Goal: Task Accomplishment & Management: Manage account settings

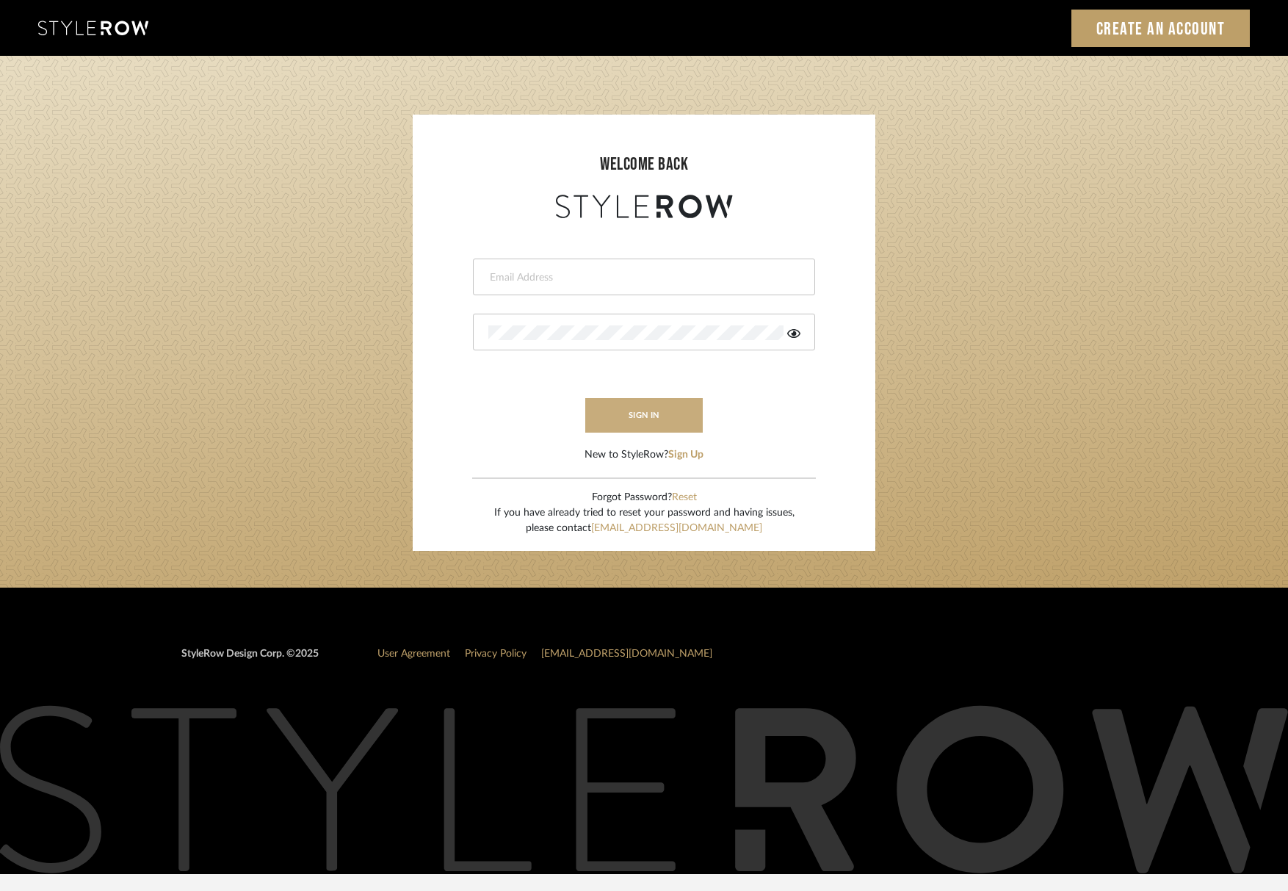
type input "katelyn@clothandkind.com"
click at [670, 421] on button "sign in" at bounding box center [643, 415] width 117 height 35
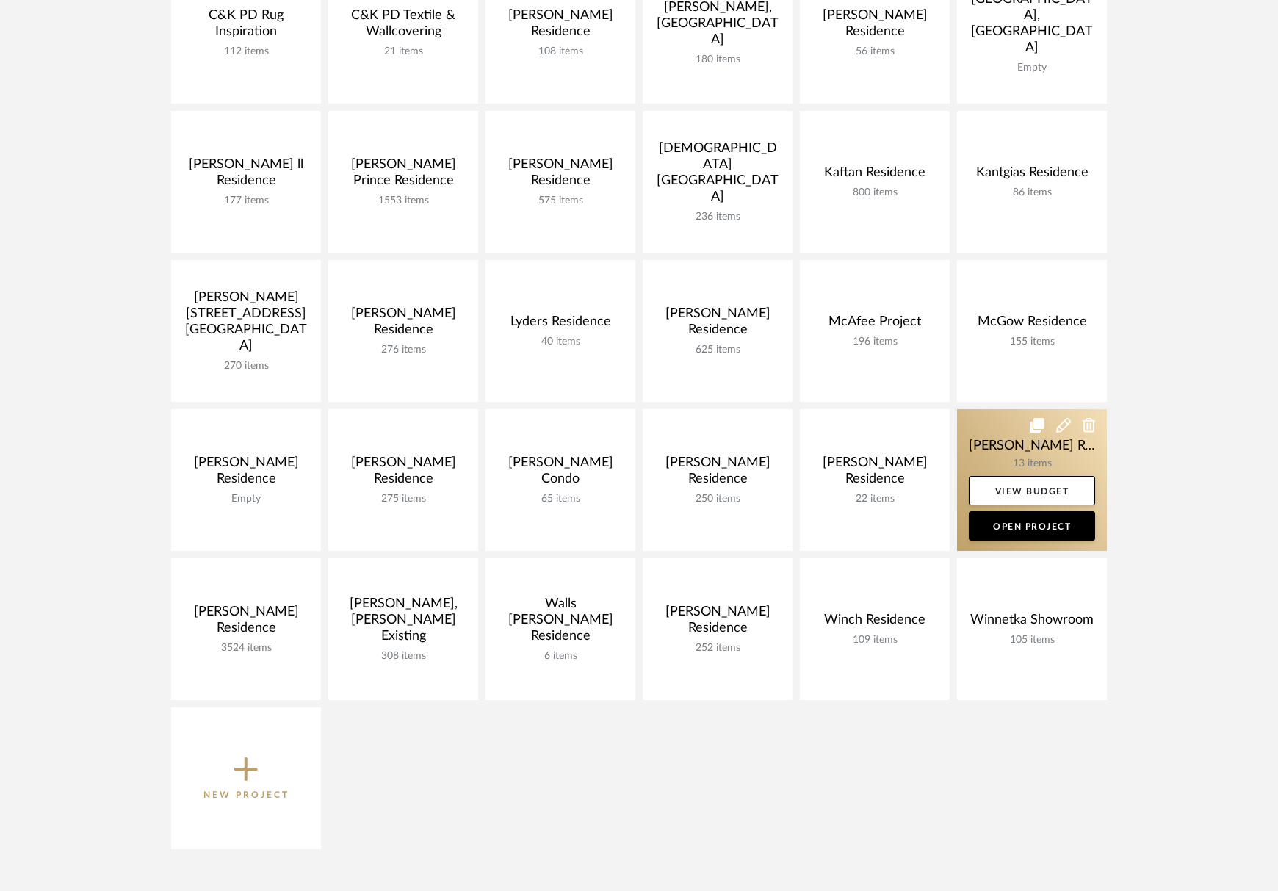
scroll to position [455, 0]
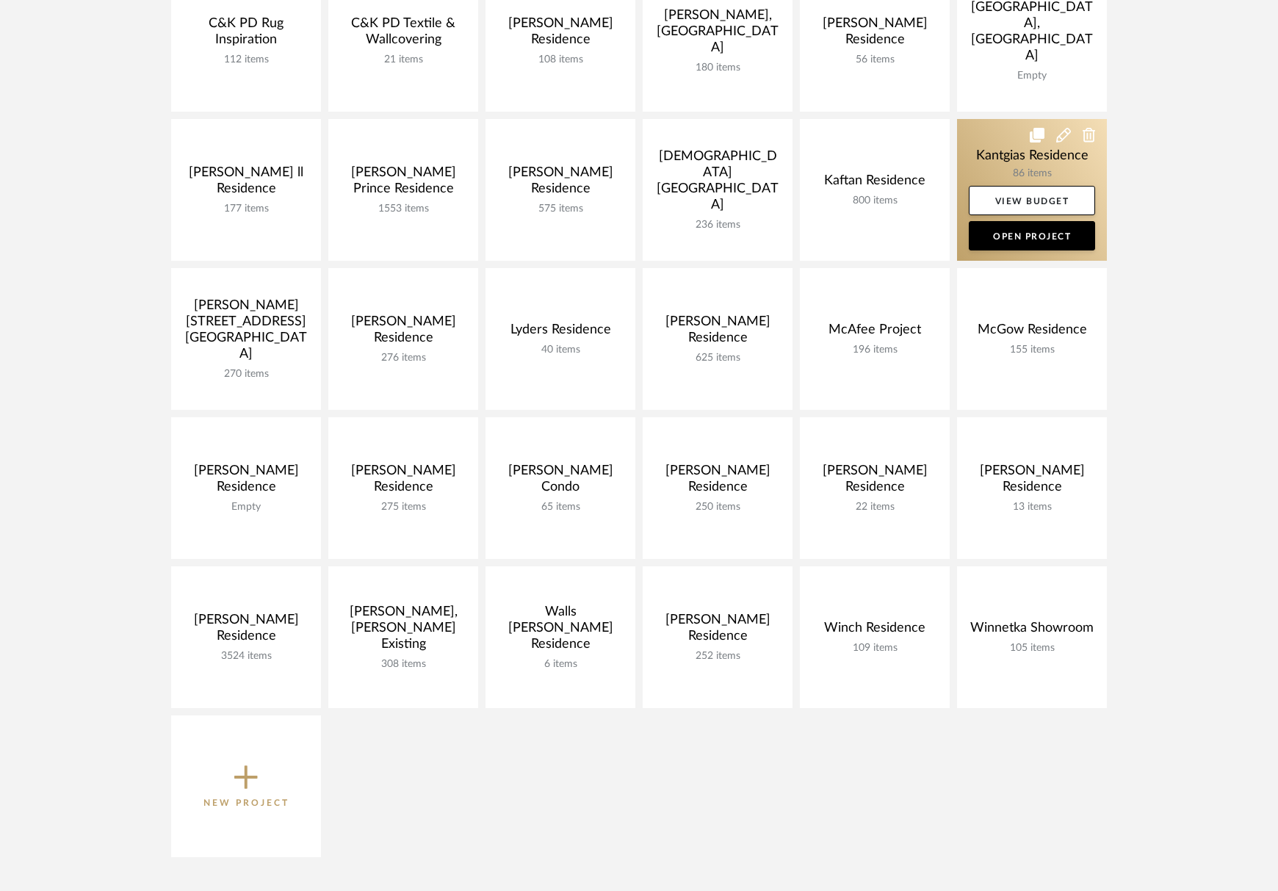
click at [1013, 174] on link at bounding box center [1032, 190] width 150 height 142
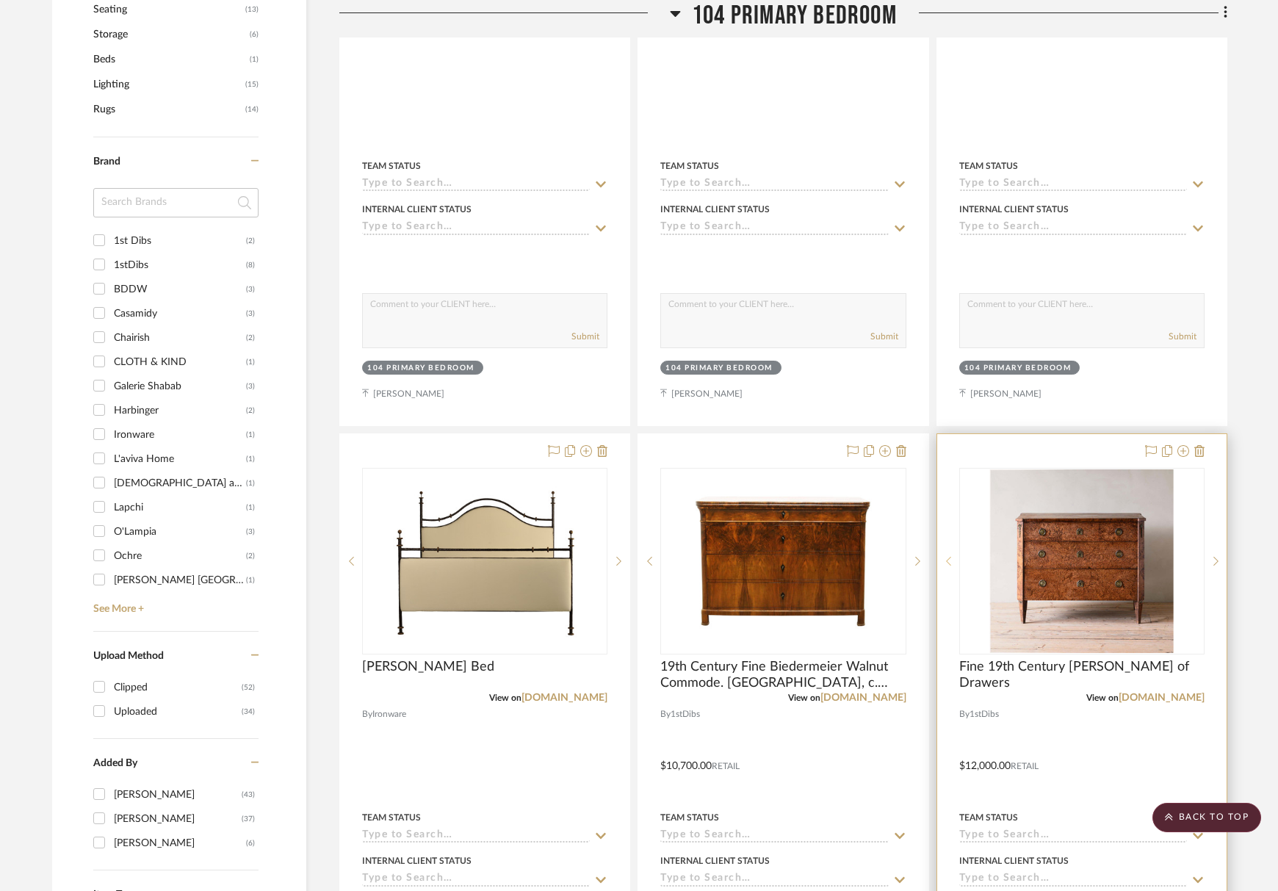
scroll to position [1101, 0]
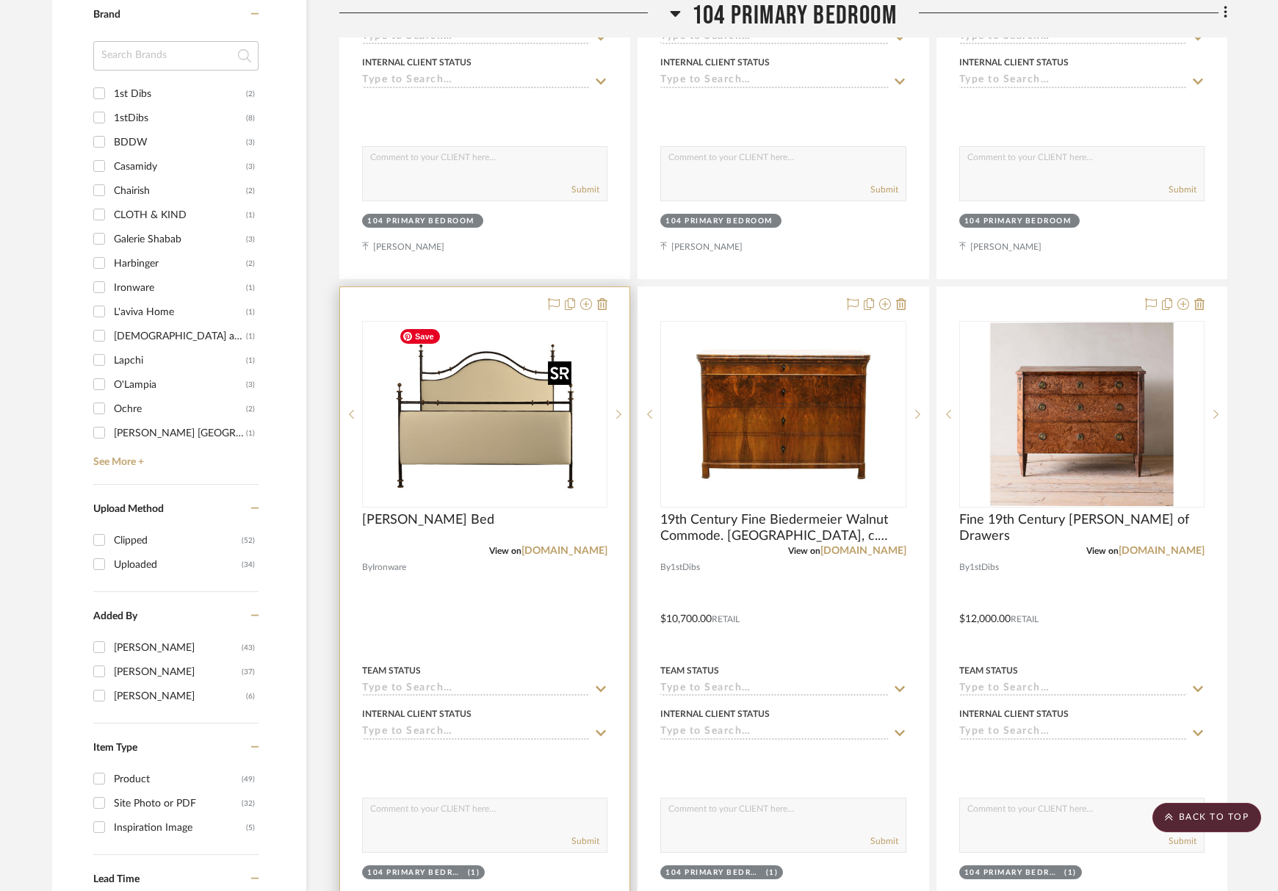
click at [445, 429] on img "0" at bounding box center [485, 414] width 184 height 184
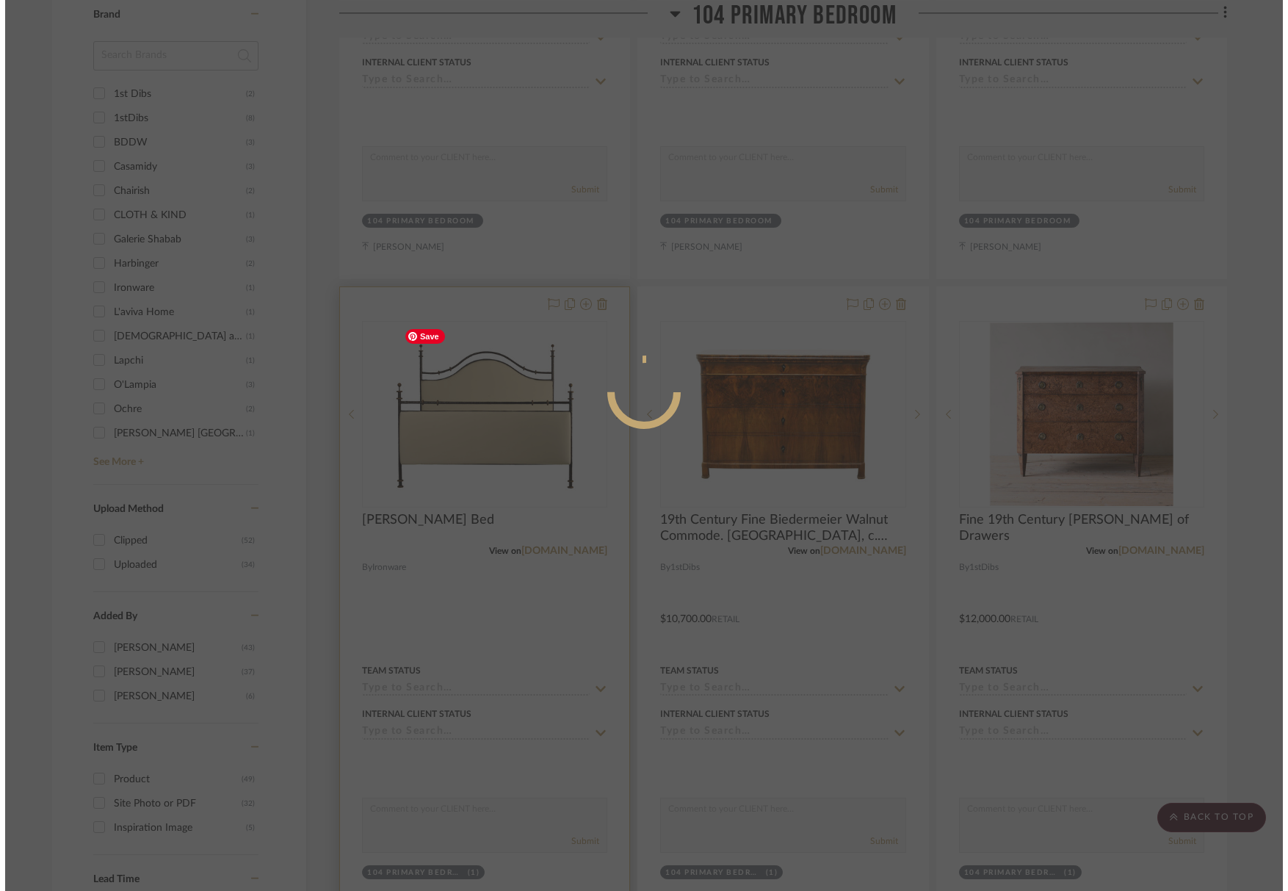
scroll to position [0, 0]
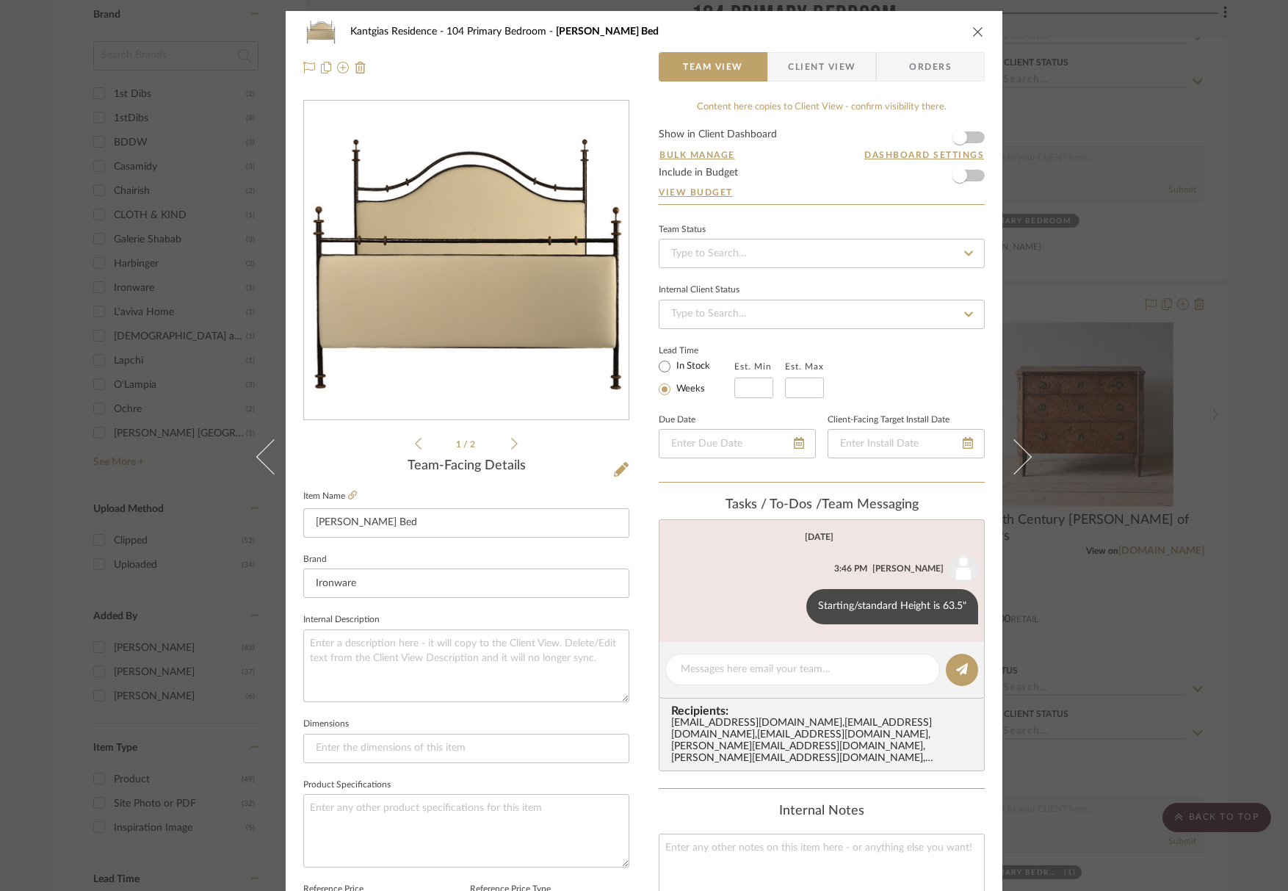
click at [512, 447] on icon at bounding box center [514, 443] width 7 height 13
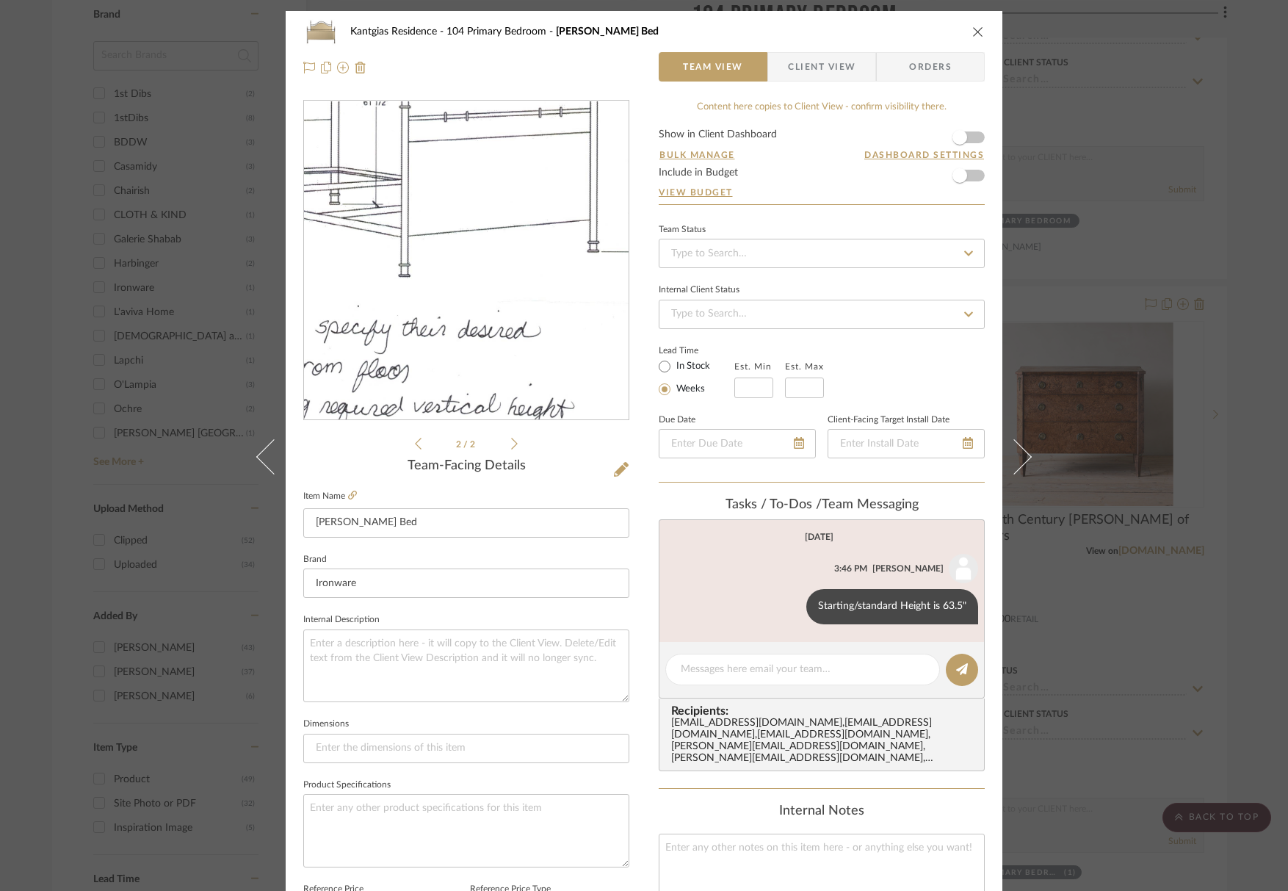
click at [505, 242] on img "1" at bounding box center [466, 260] width 230 height 319
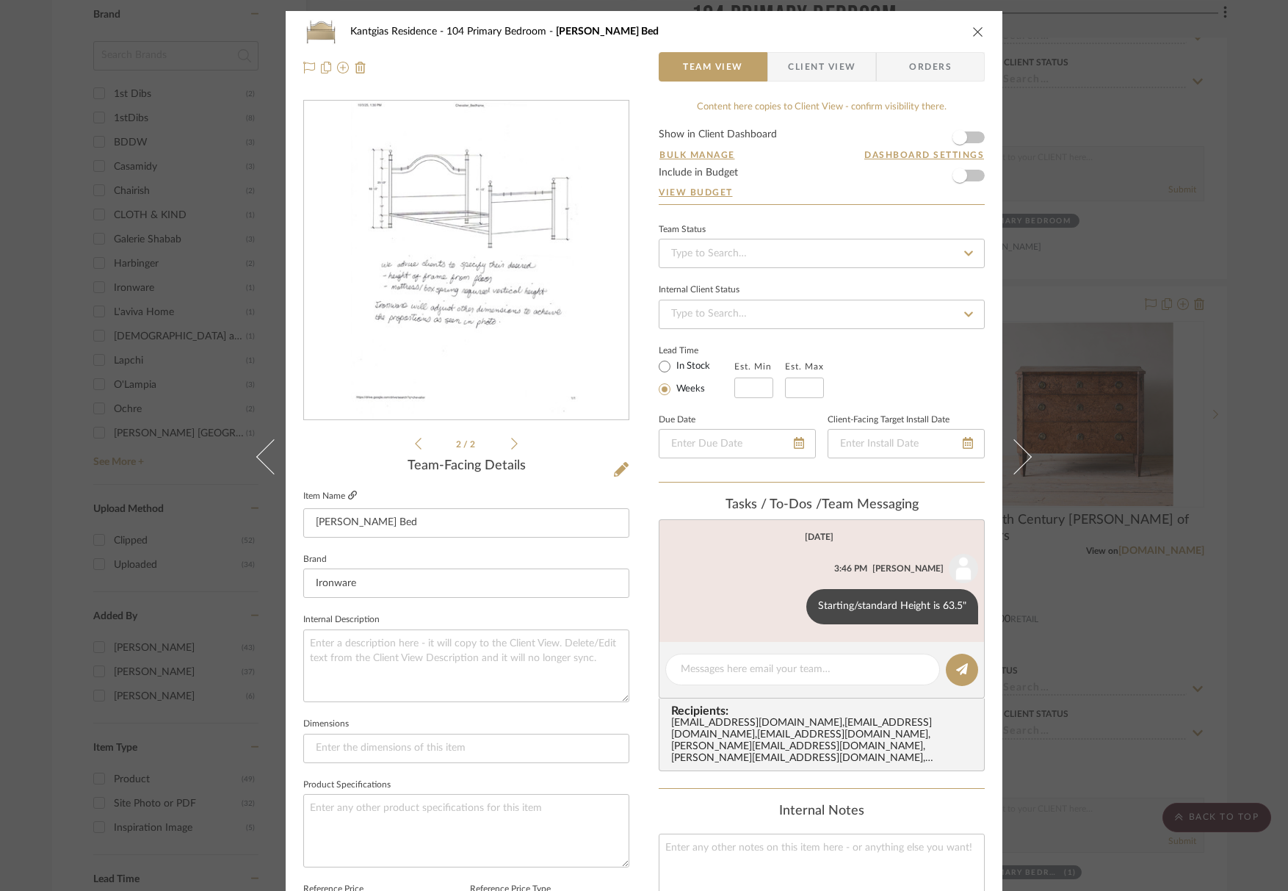
click at [348, 493] on icon at bounding box center [352, 494] width 9 height 9
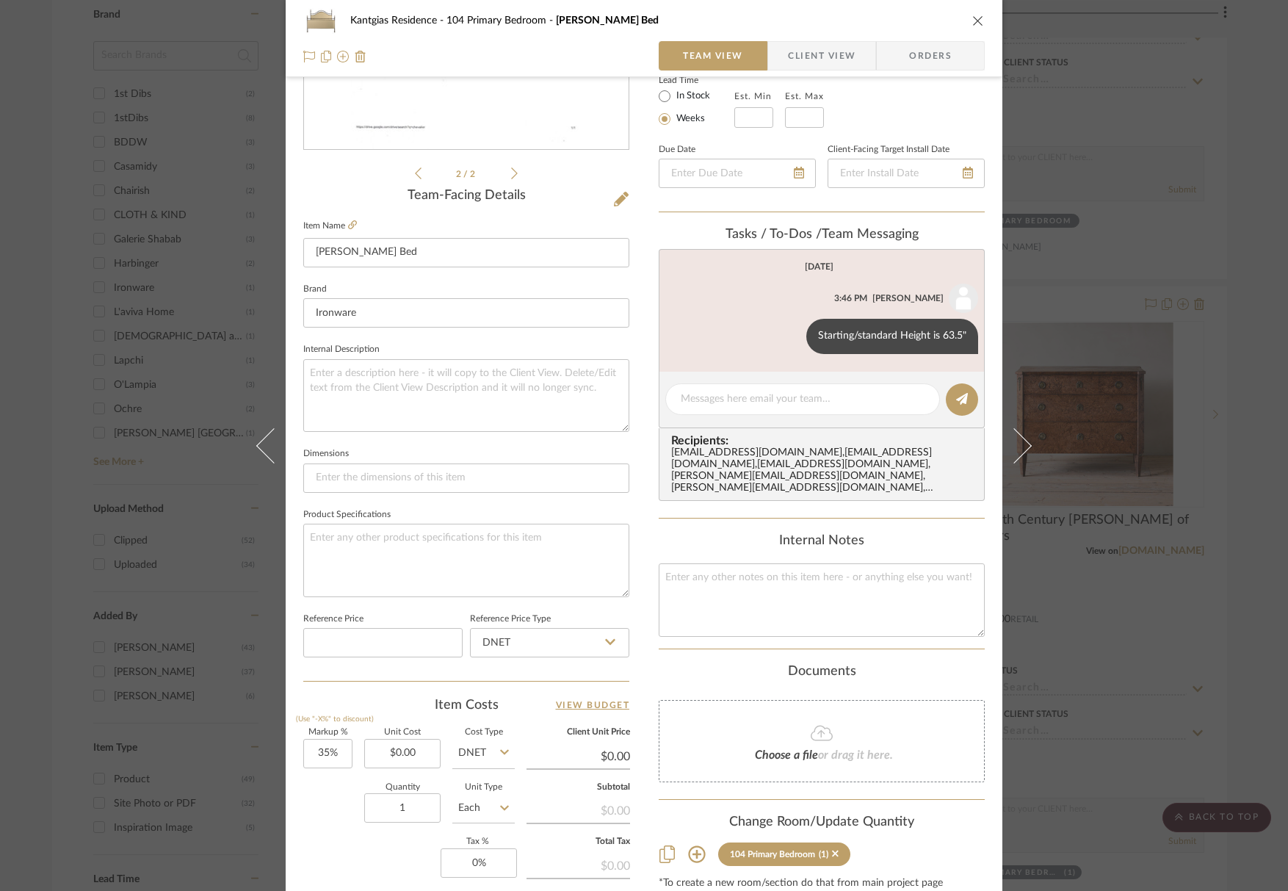
scroll to position [294, 0]
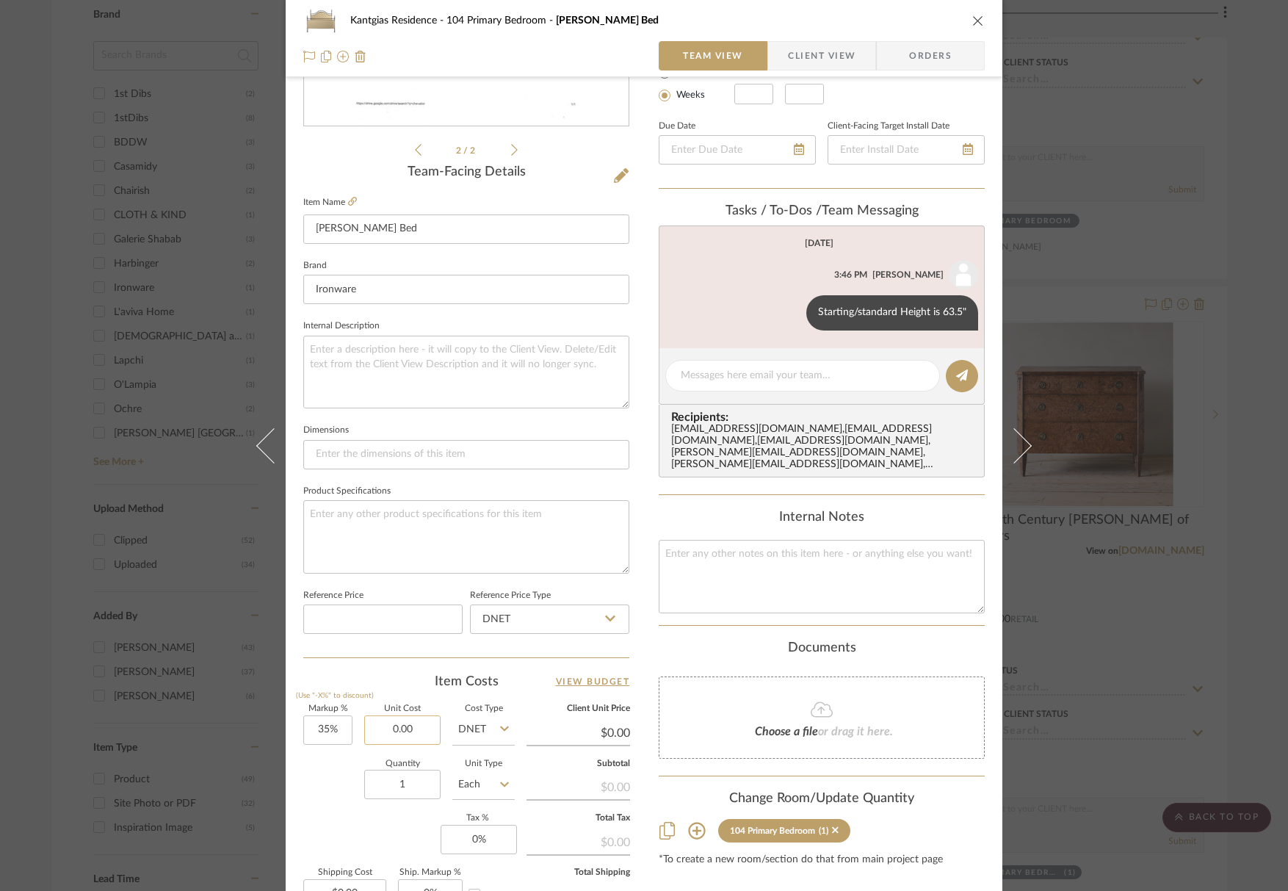
click at [413, 730] on input "0.00" at bounding box center [402, 729] width 76 height 29
paste input "17065"
type input "$17,065.00"
click at [311, 778] on div "Quantity 1 Unit Type Each" at bounding box center [408, 786] width 211 height 52
type input "$23,037.75"
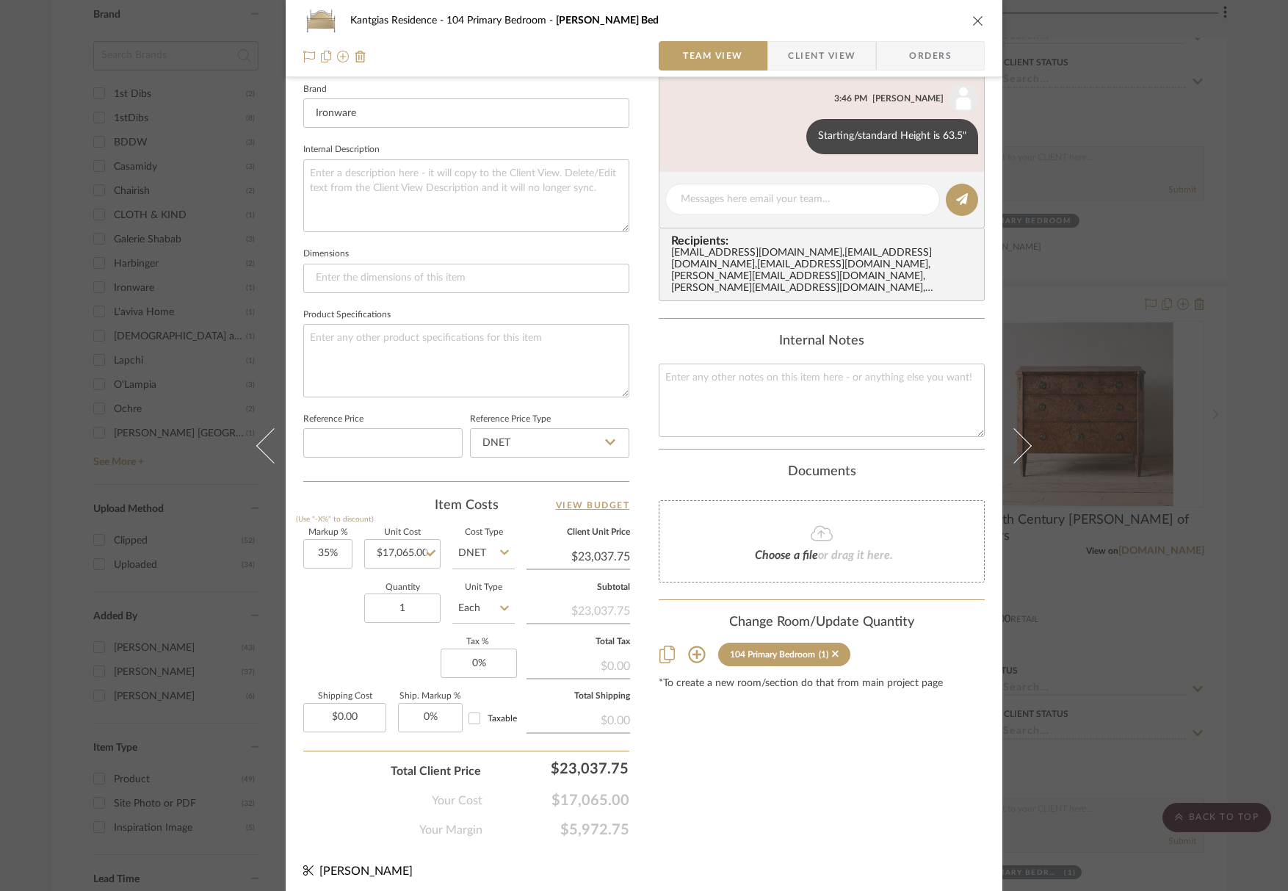
scroll to position [473, 0]
click at [972, 19] on icon "close" at bounding box center [978, 21] width 12 height 12
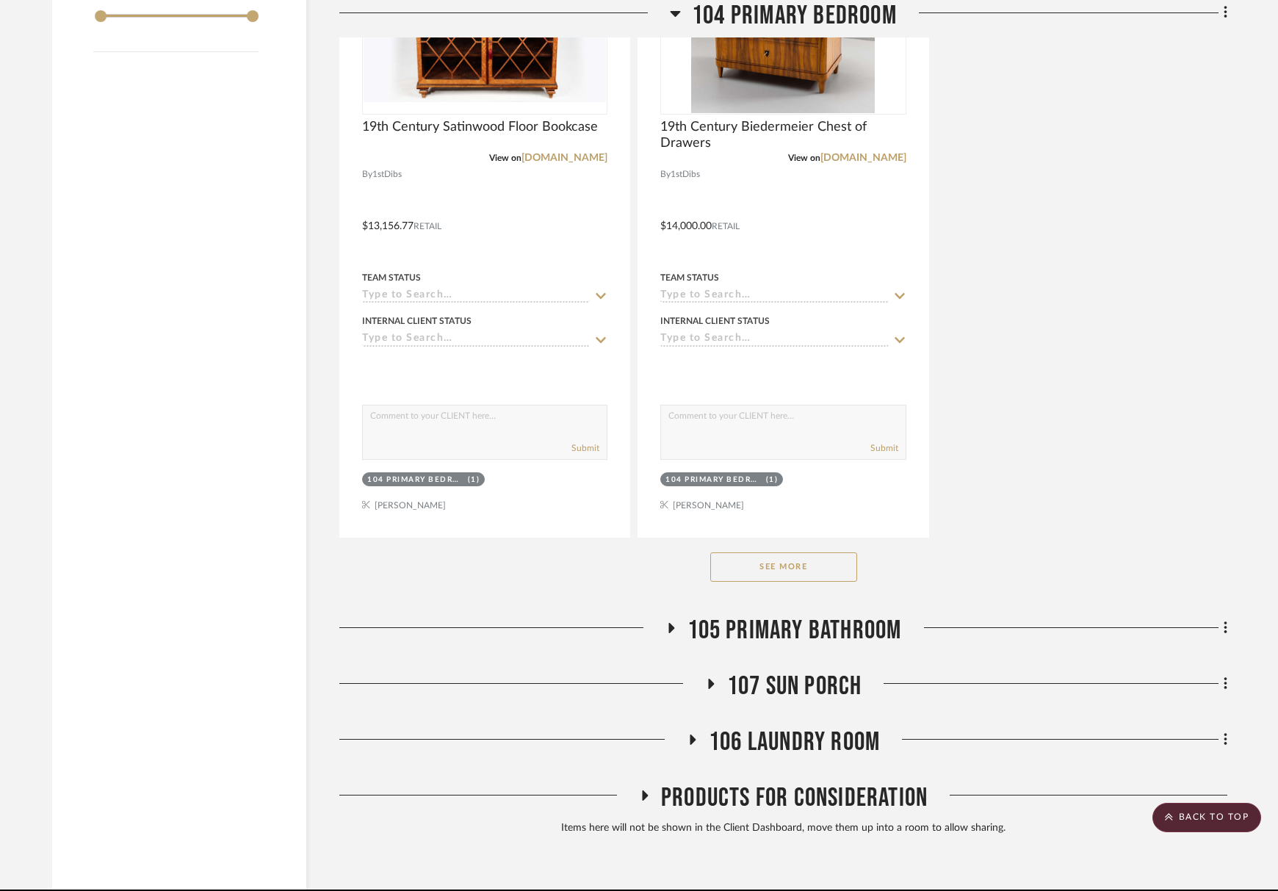
scroll to position [2203, 0]
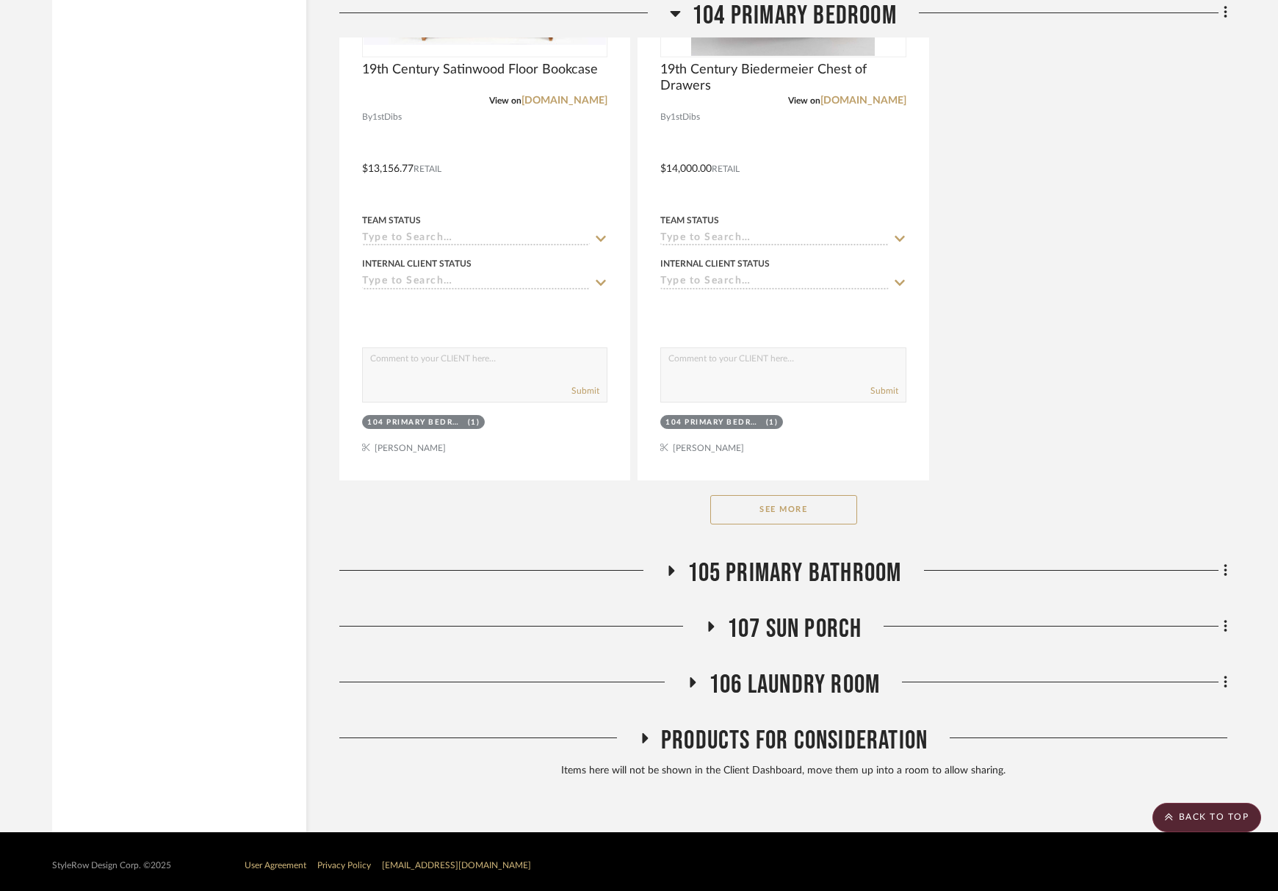
click at [781, 518] on button "See More" at bounding box center [783, 509] width 147 height 29
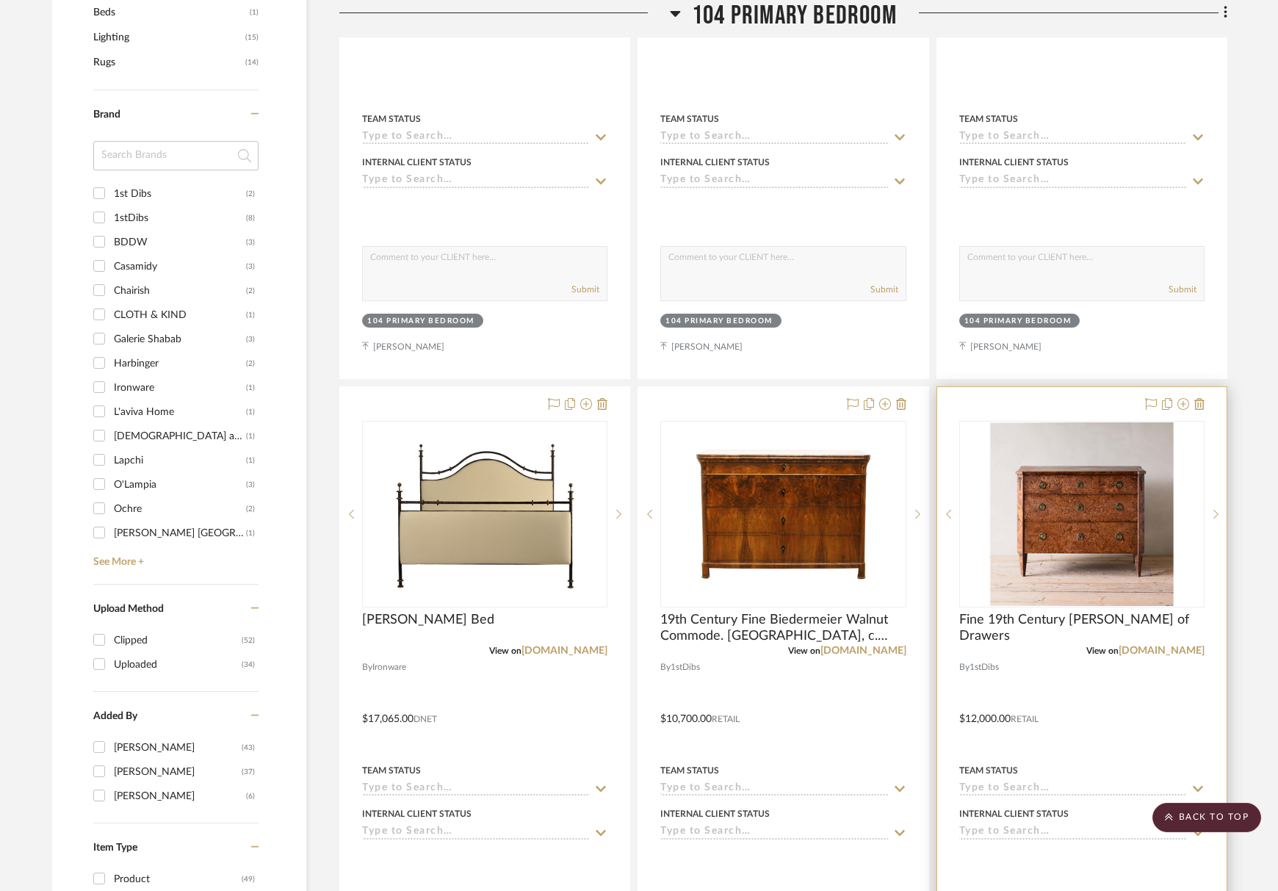
scroll to position [955, 0]
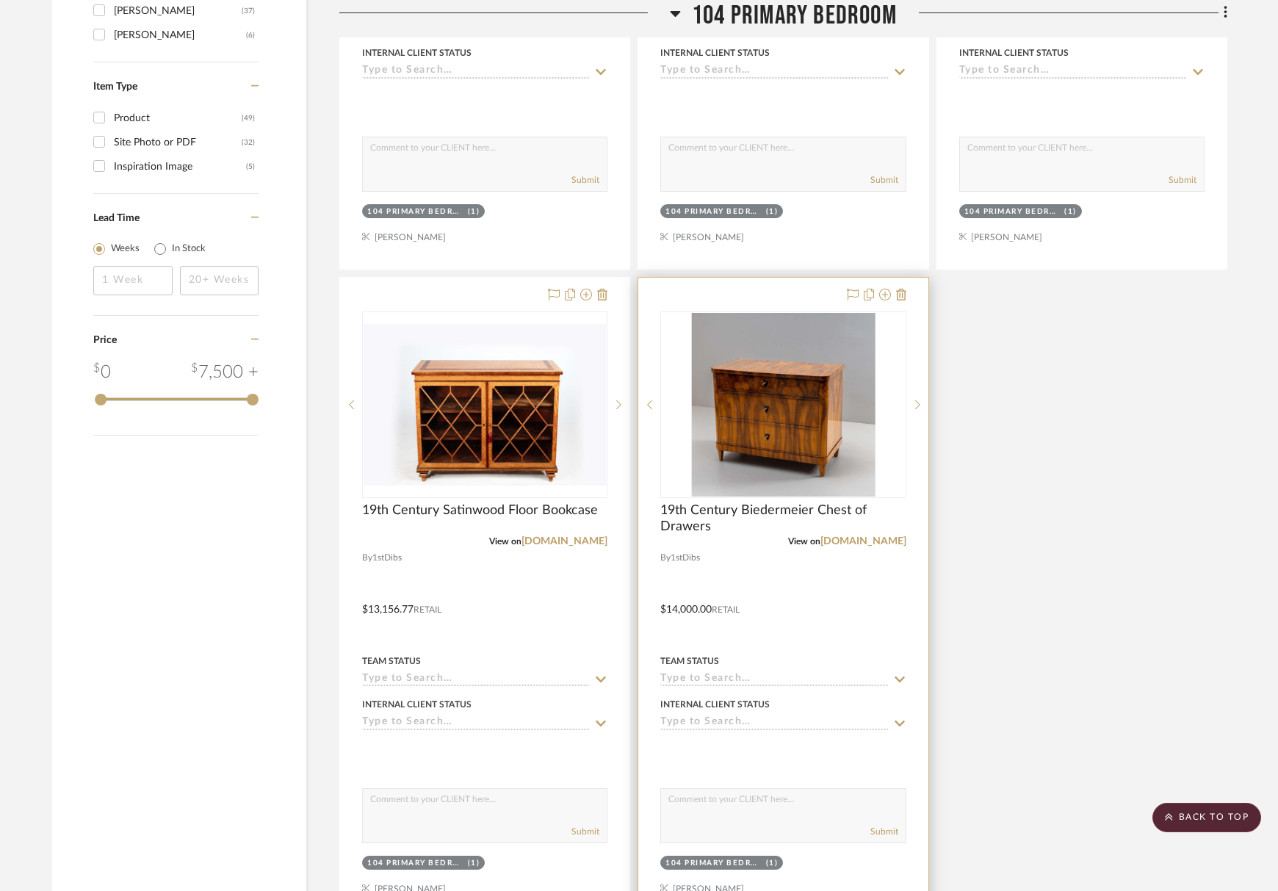
scroll to position [2056, 0]
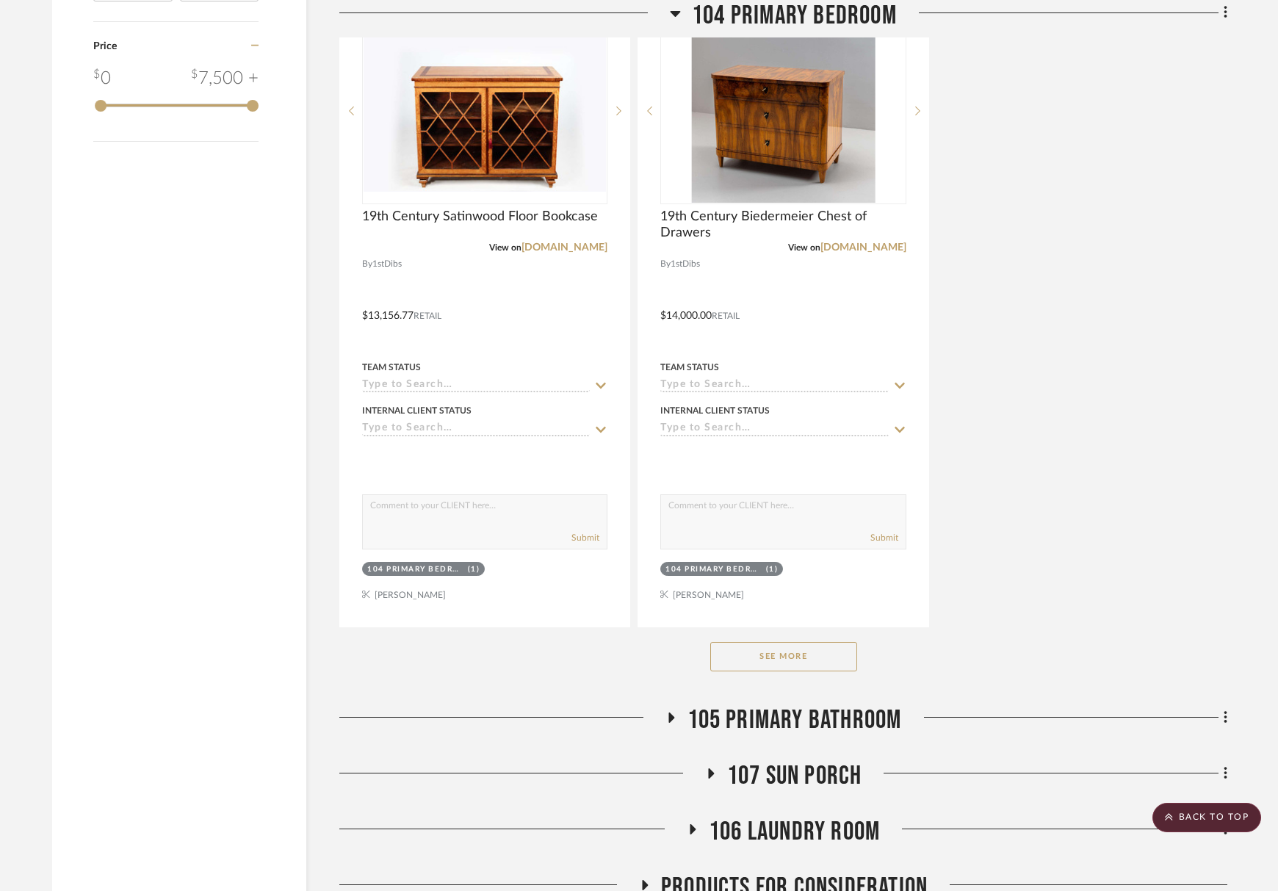
click at [811, 657] on button "See More" at bounding box center [783, 656] width 147 height 29
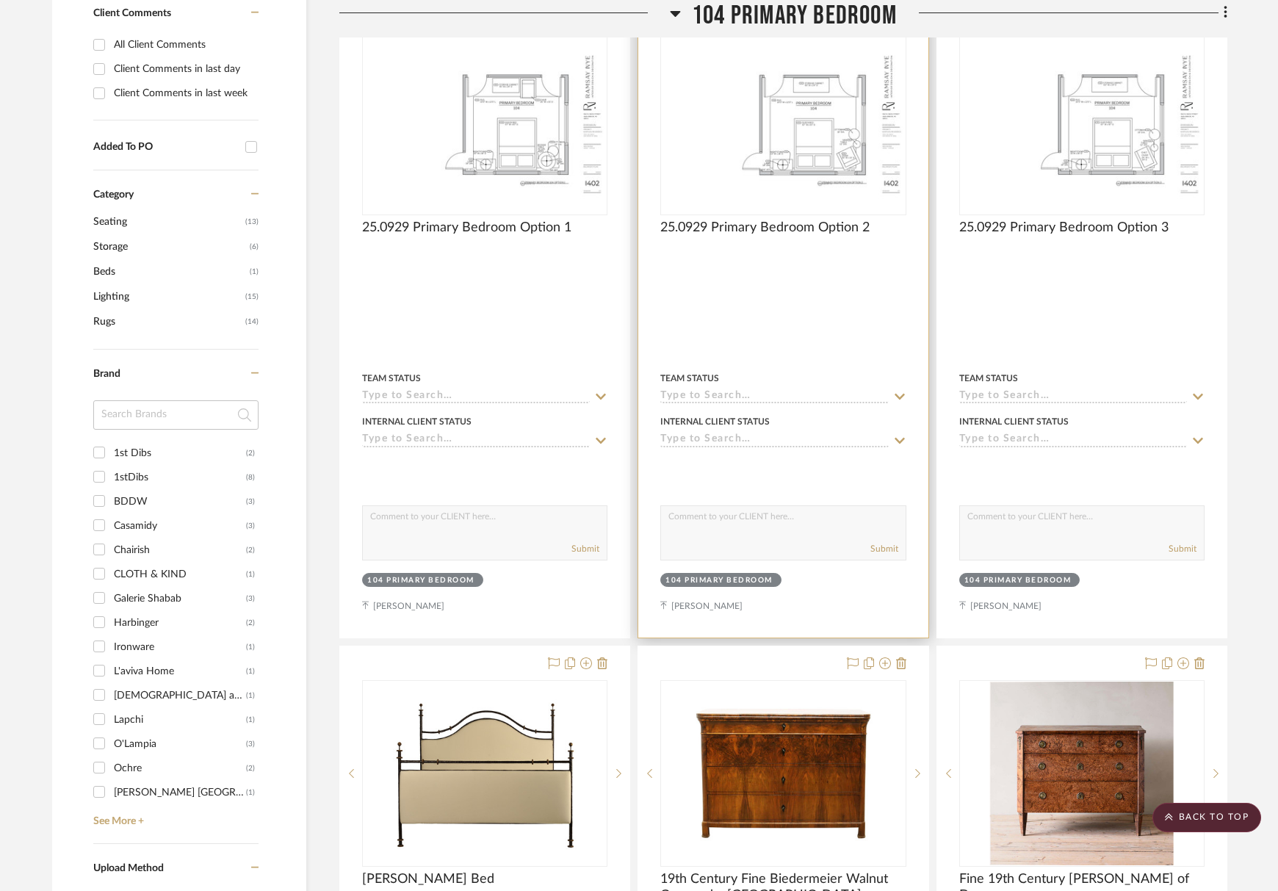
scroll to position [808, 0]
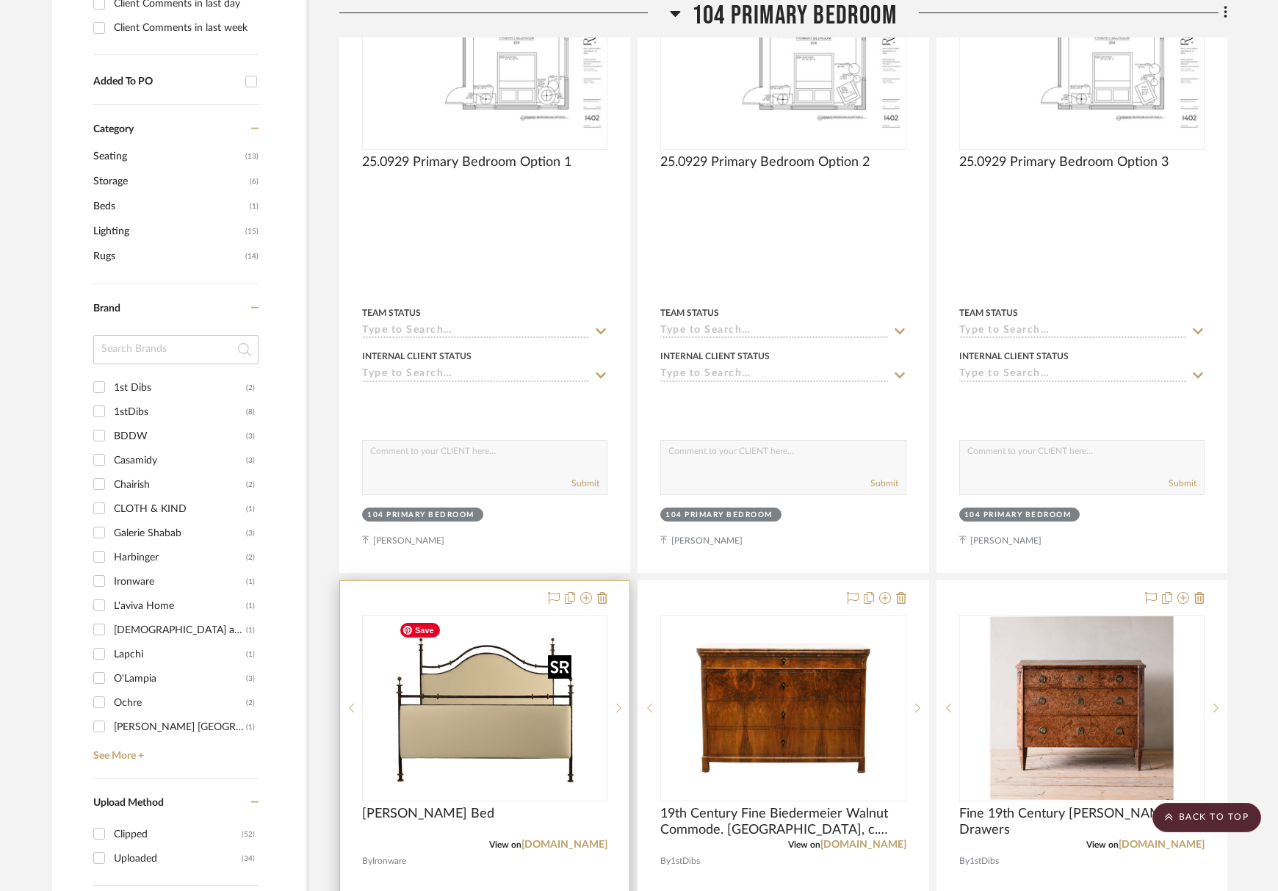
click at [452, 730] on img "0" at bounding box center [485, 708] width 184 height 184
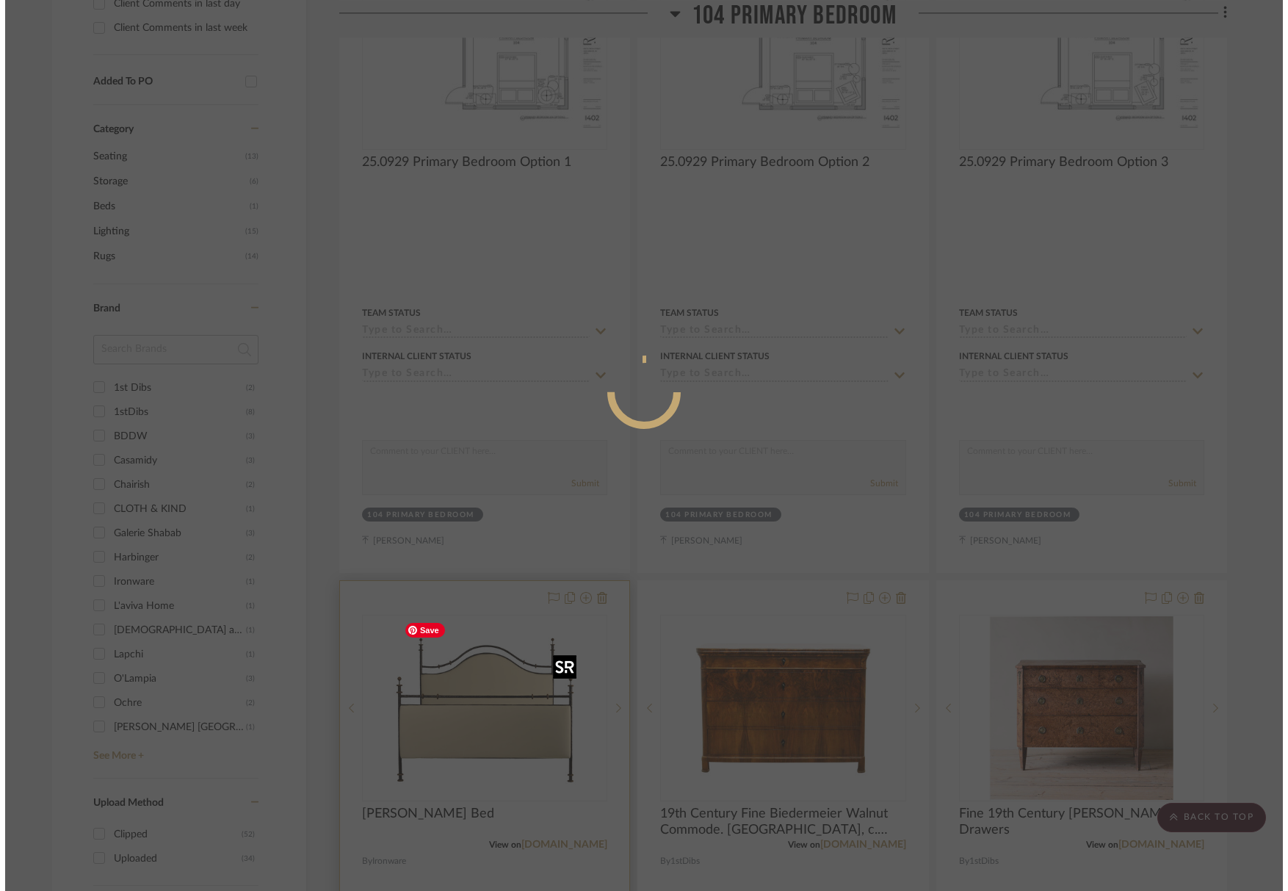
scroll to position [0, 0]
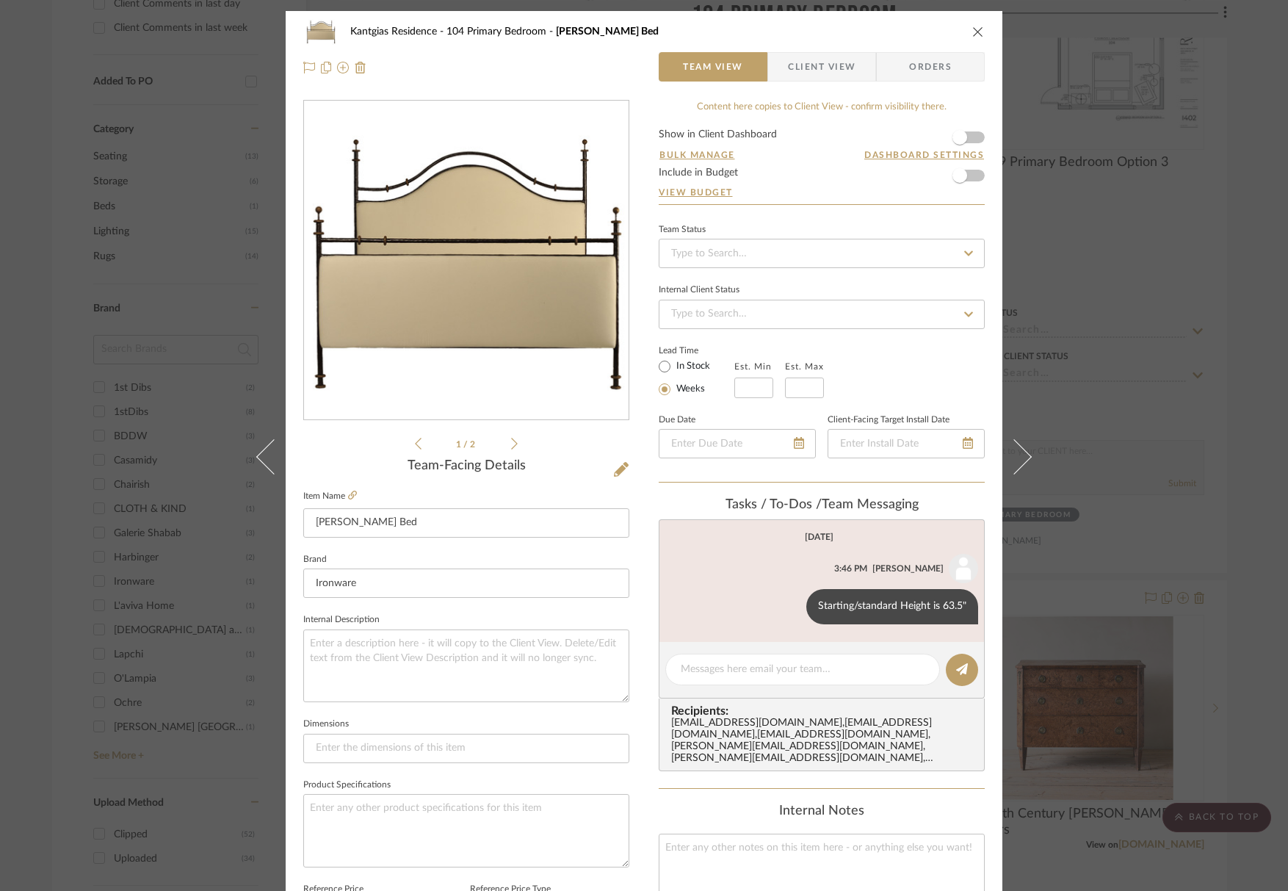
click at [511, 441] on icon at bounding box center [514, 443] width 7 height 13
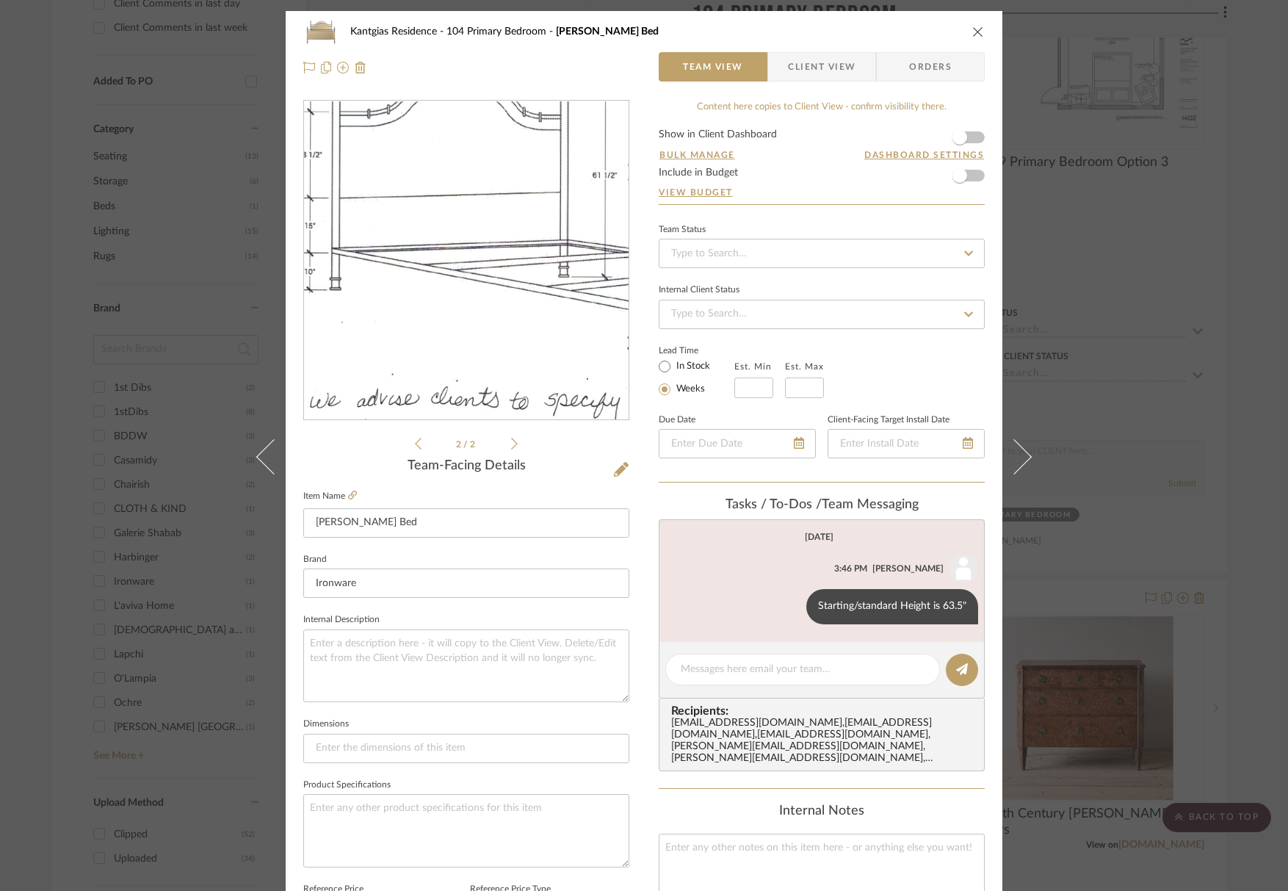
click at [429, 217] on img "1" at bounding box center [466, 260] width 230 height 319
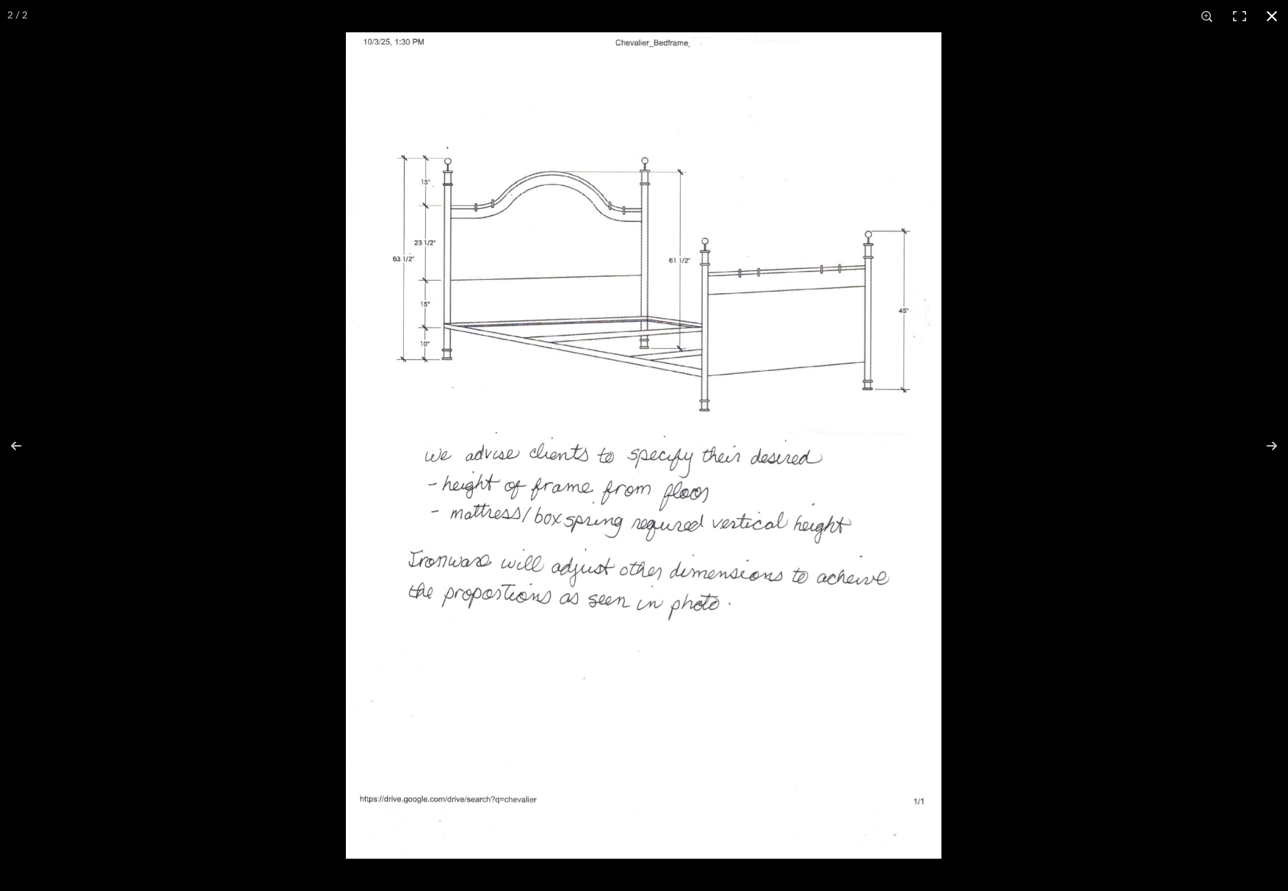
click at [1051, 655] on div at bounding box center [990, 477] width 1288 height 891
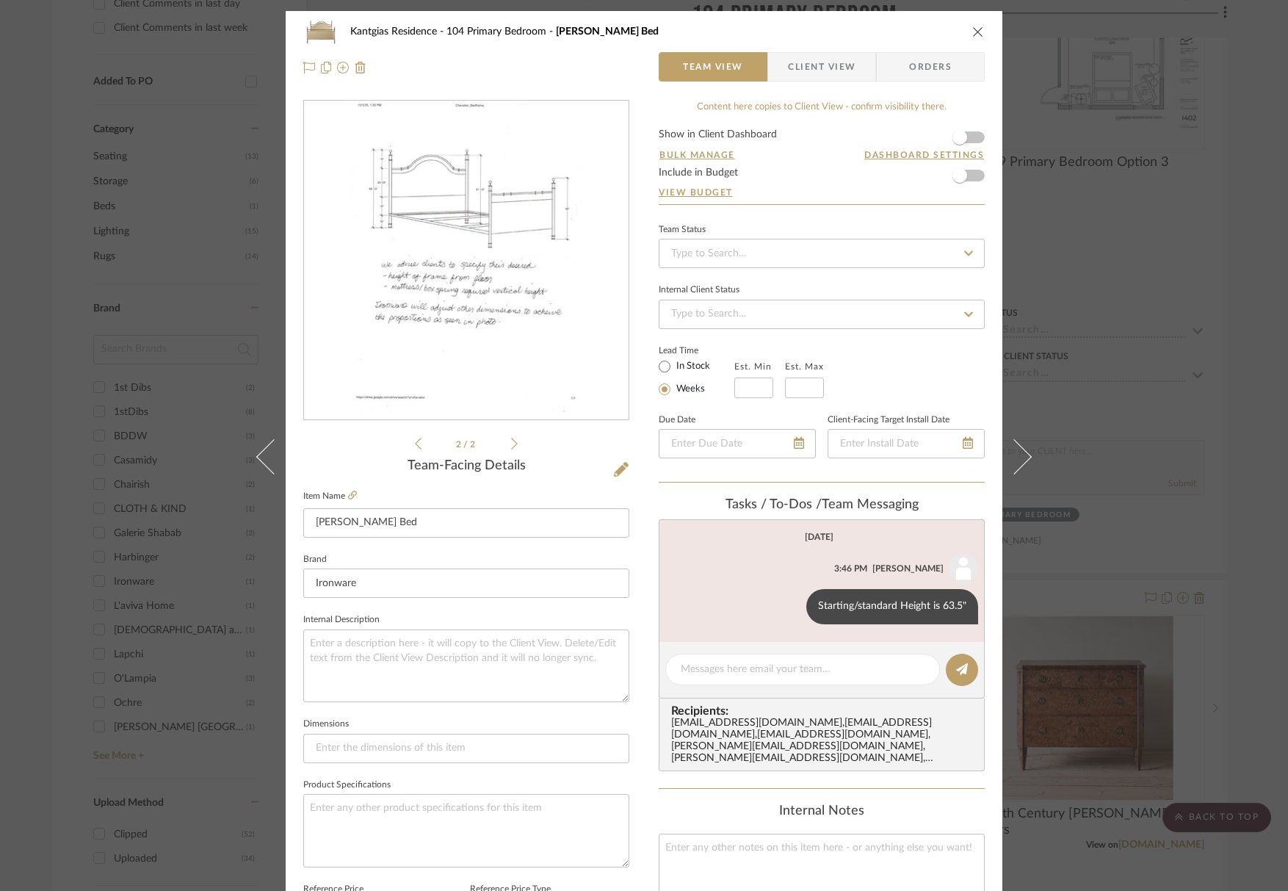
click at [415, 450] on ul "2 / 2" at bounding box center [466, 444] width 103 height 18
click at [415, 441] on icon at bounding box center [418, 443] width 7 height 13
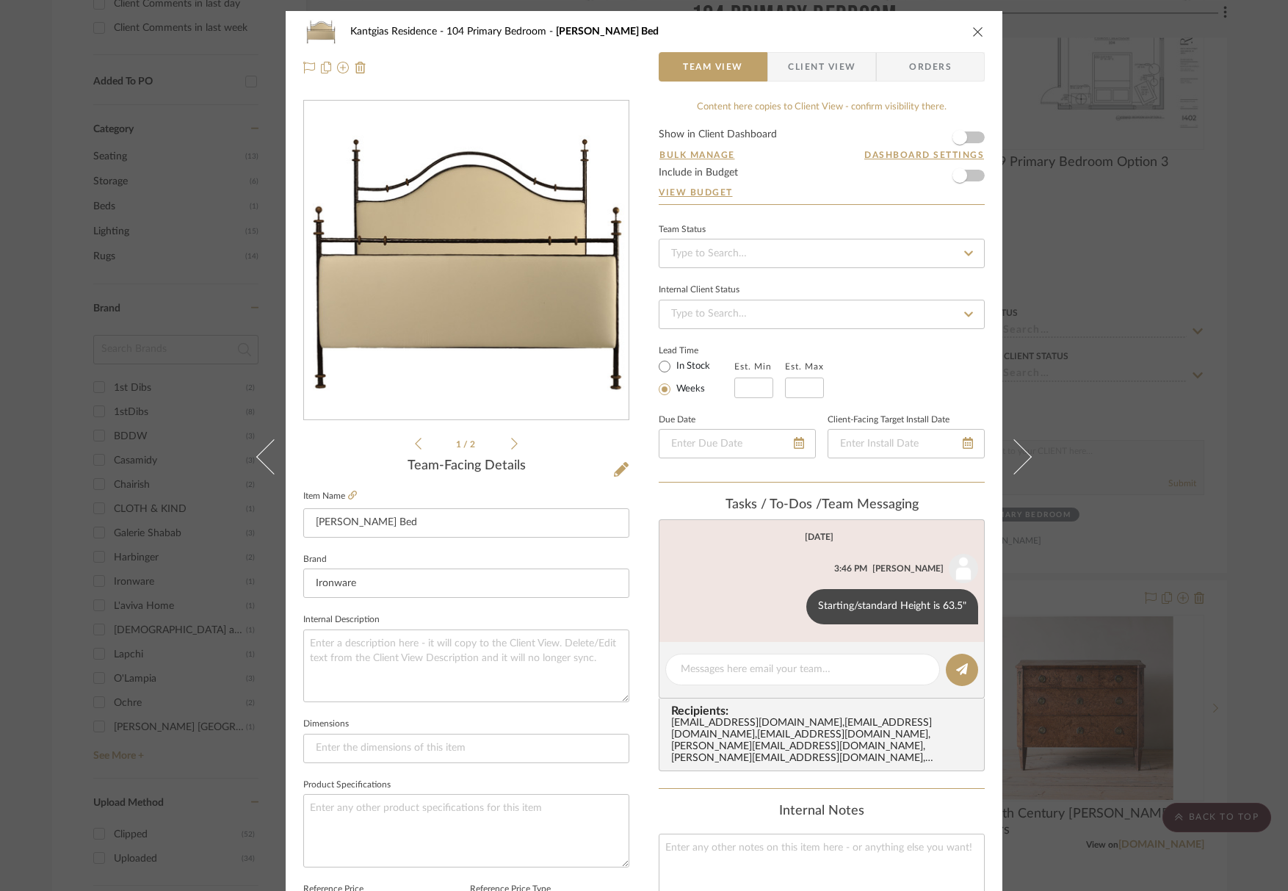
click at [972, 33] on icon "close" at bounding box center [978, 32] width 12 height 12
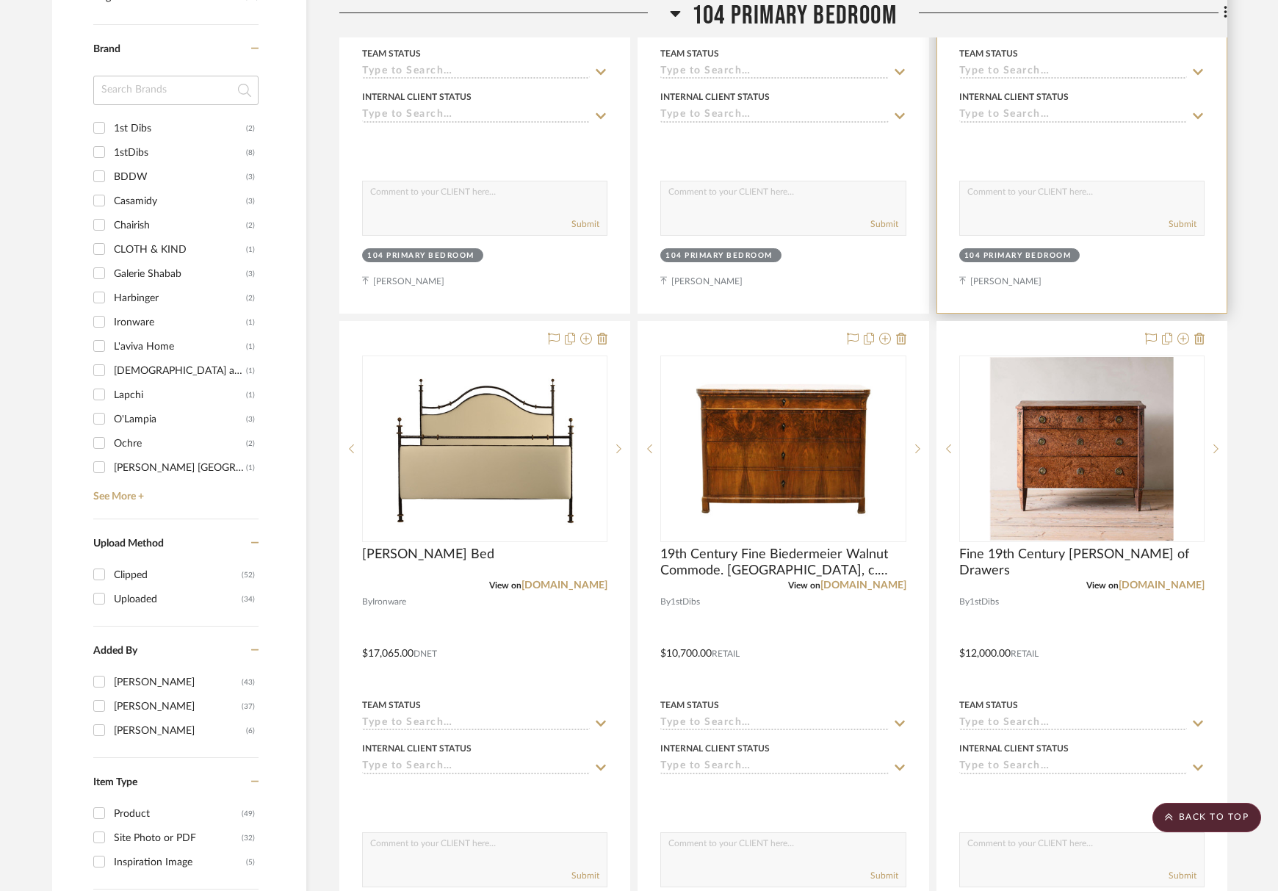
scroll to position [1175, 0]
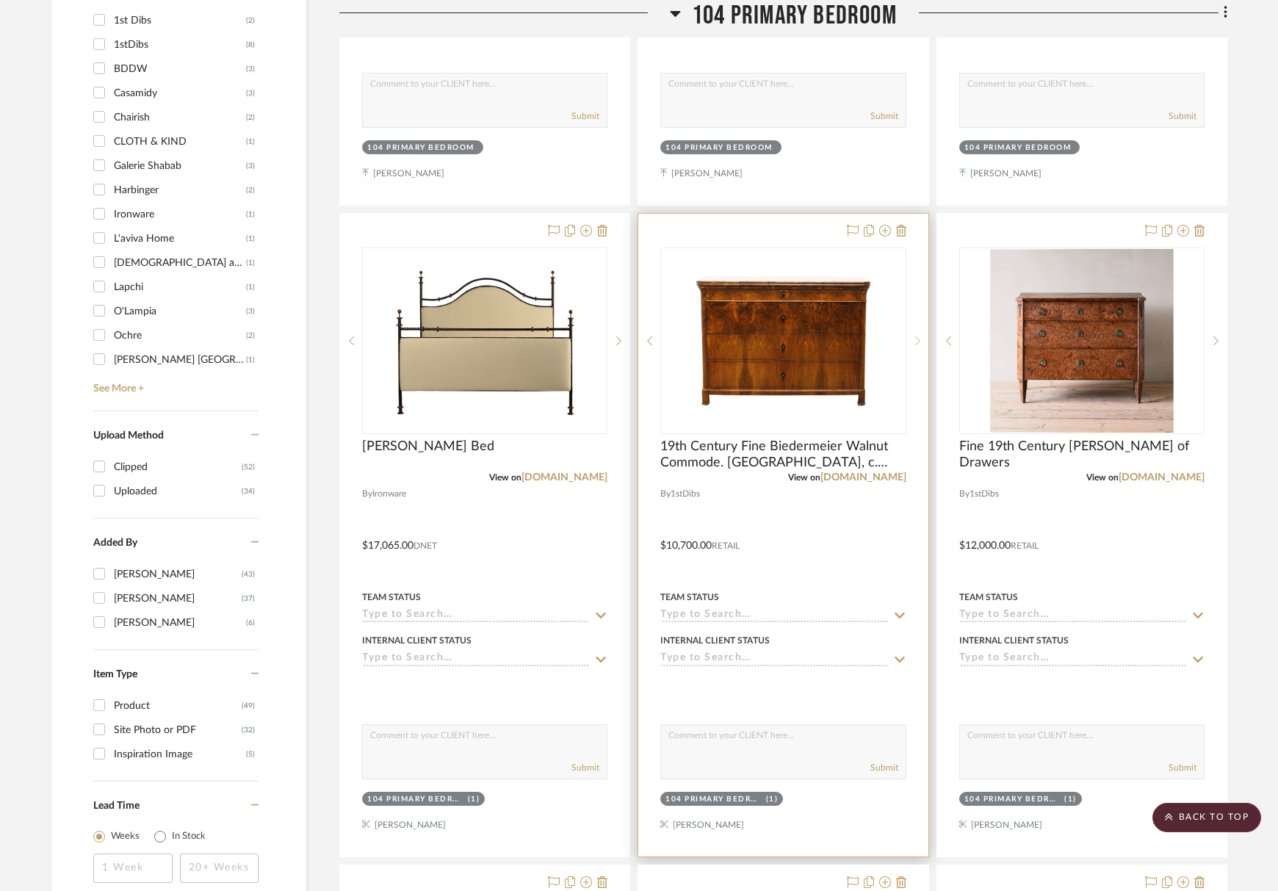
click at [919, 338] on icon at bounding box center [917, 341] width 5 height 10
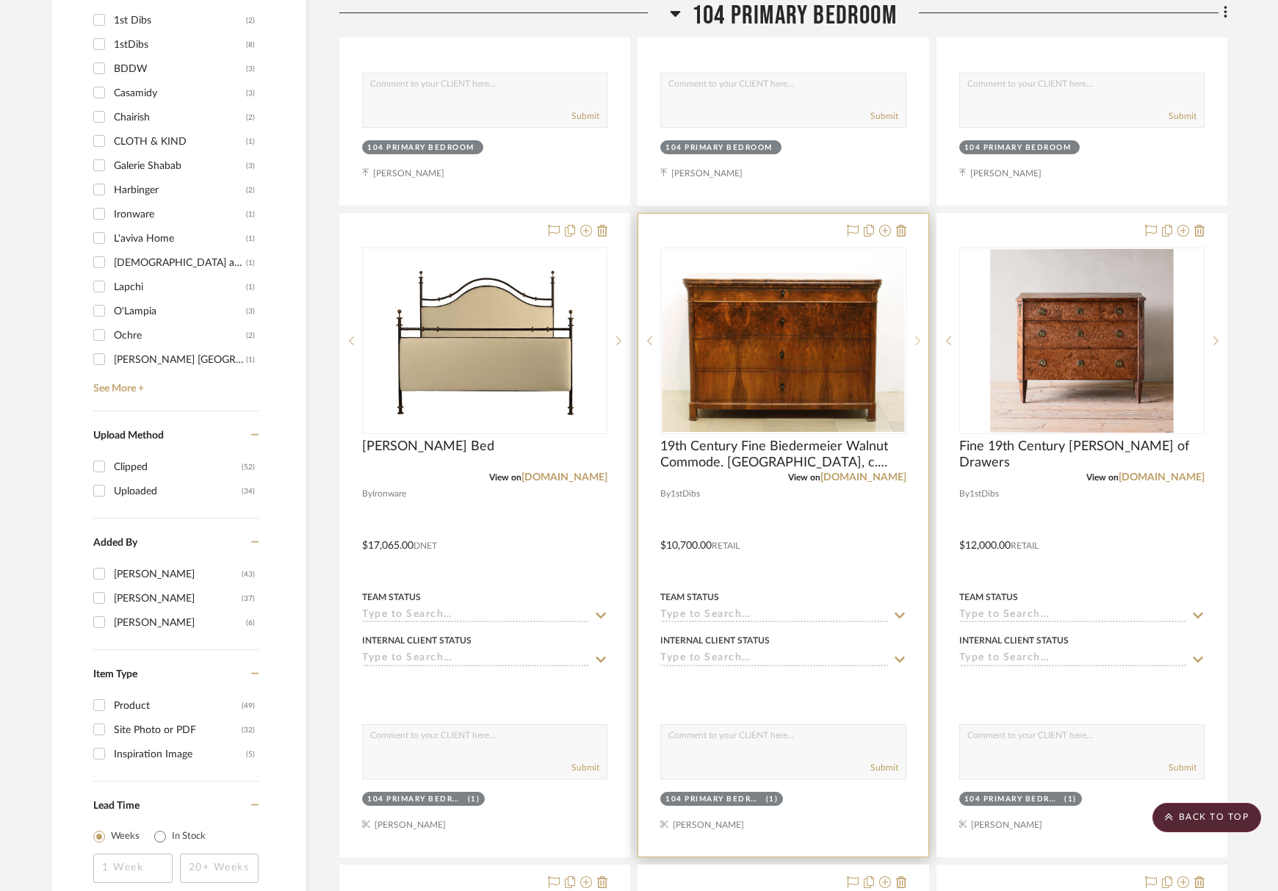
click at [919, 338] on icon at bounding box center [917, 341] width 5 height 10
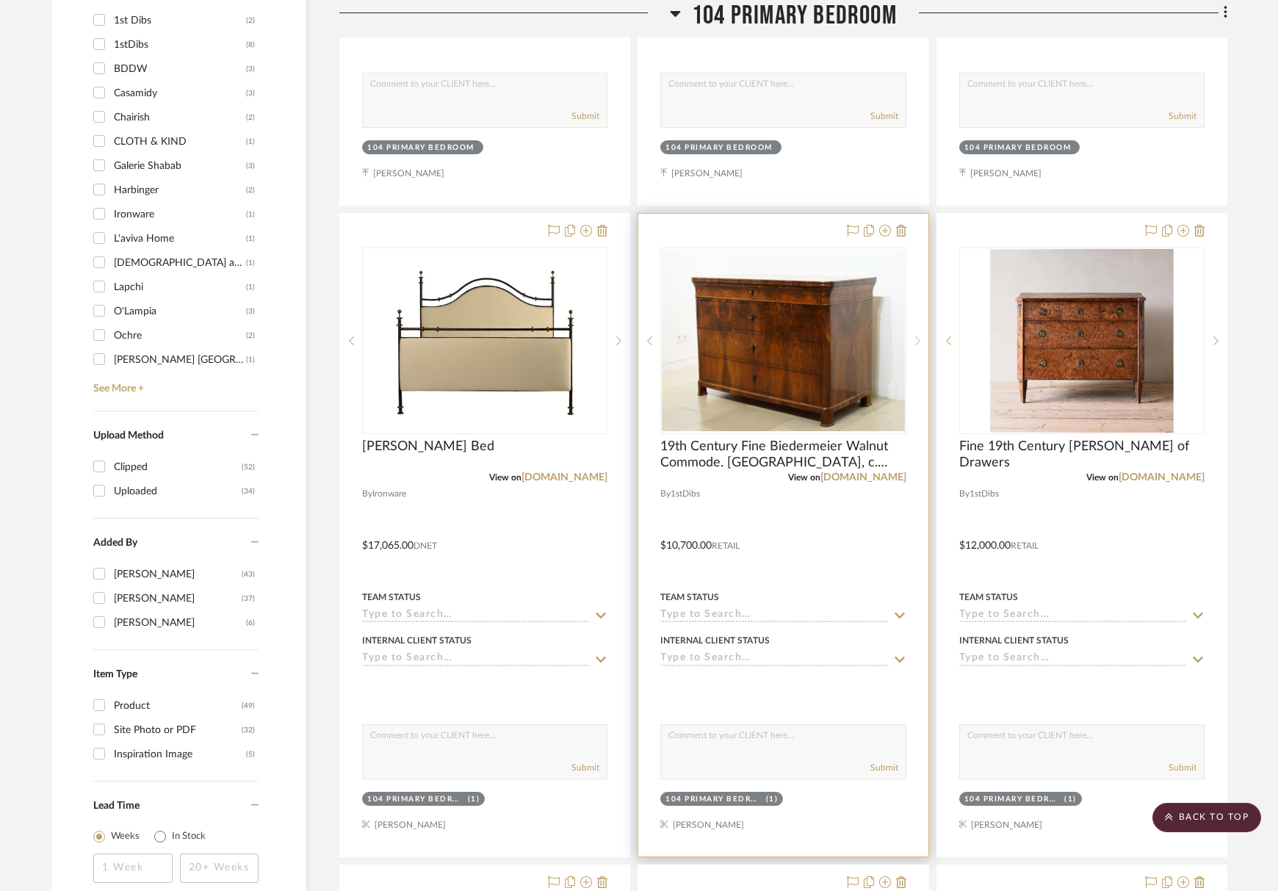
click at [919, 338] on icon at bounding box center [917, 341] width 5 height 10
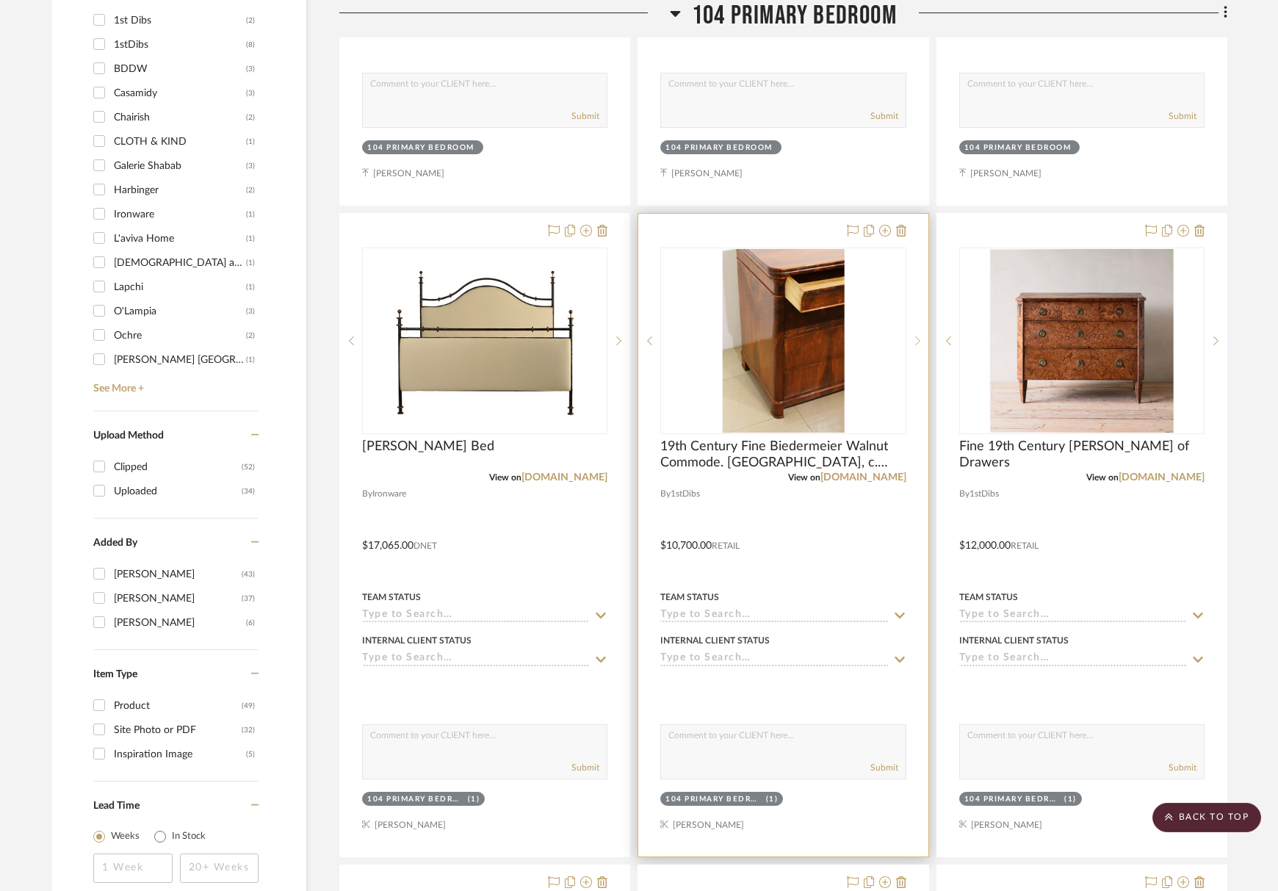
click at [919, 338] on icon at bounding box center [917, 341] width 5 height 10
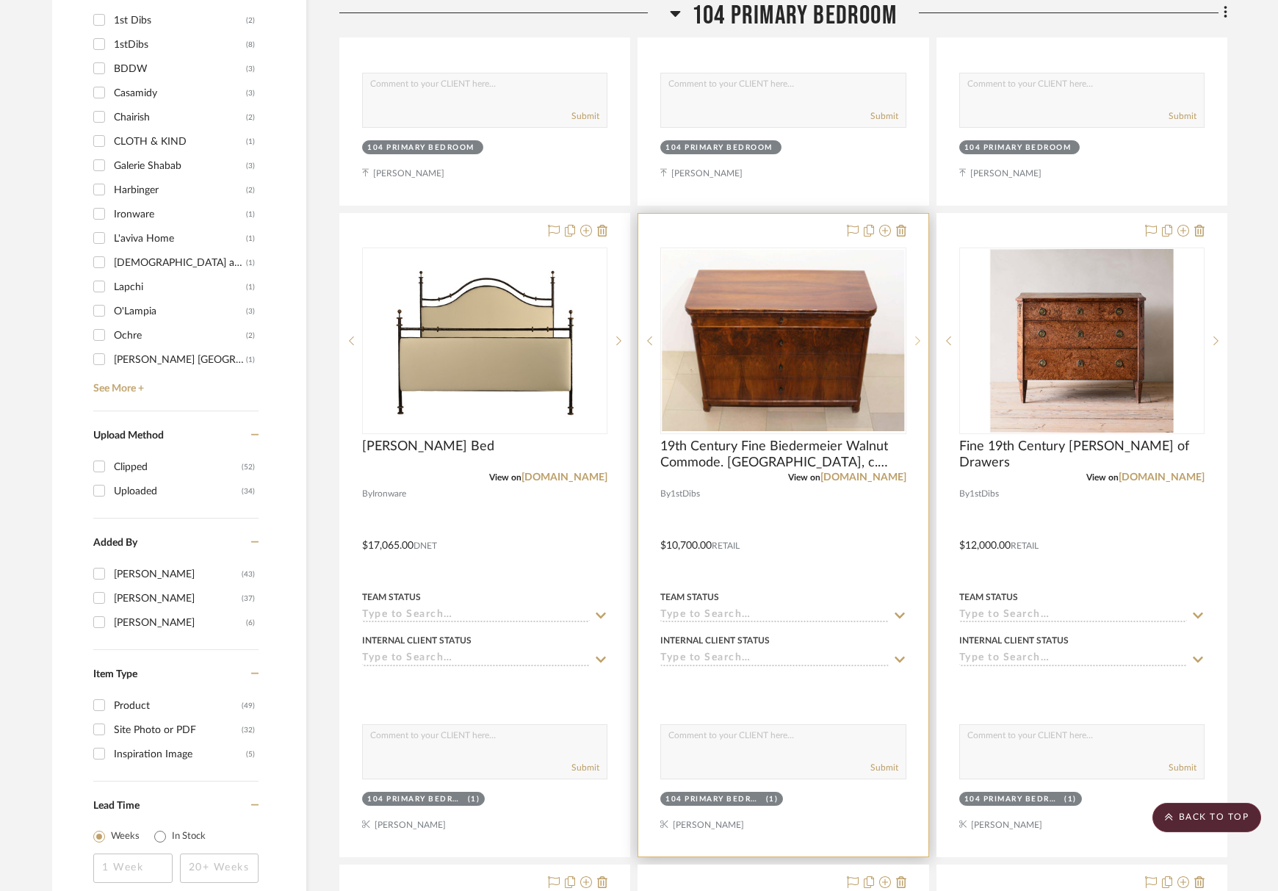
click at [918, 336] on icon at bounding box center [917, 341] width 5 height 10
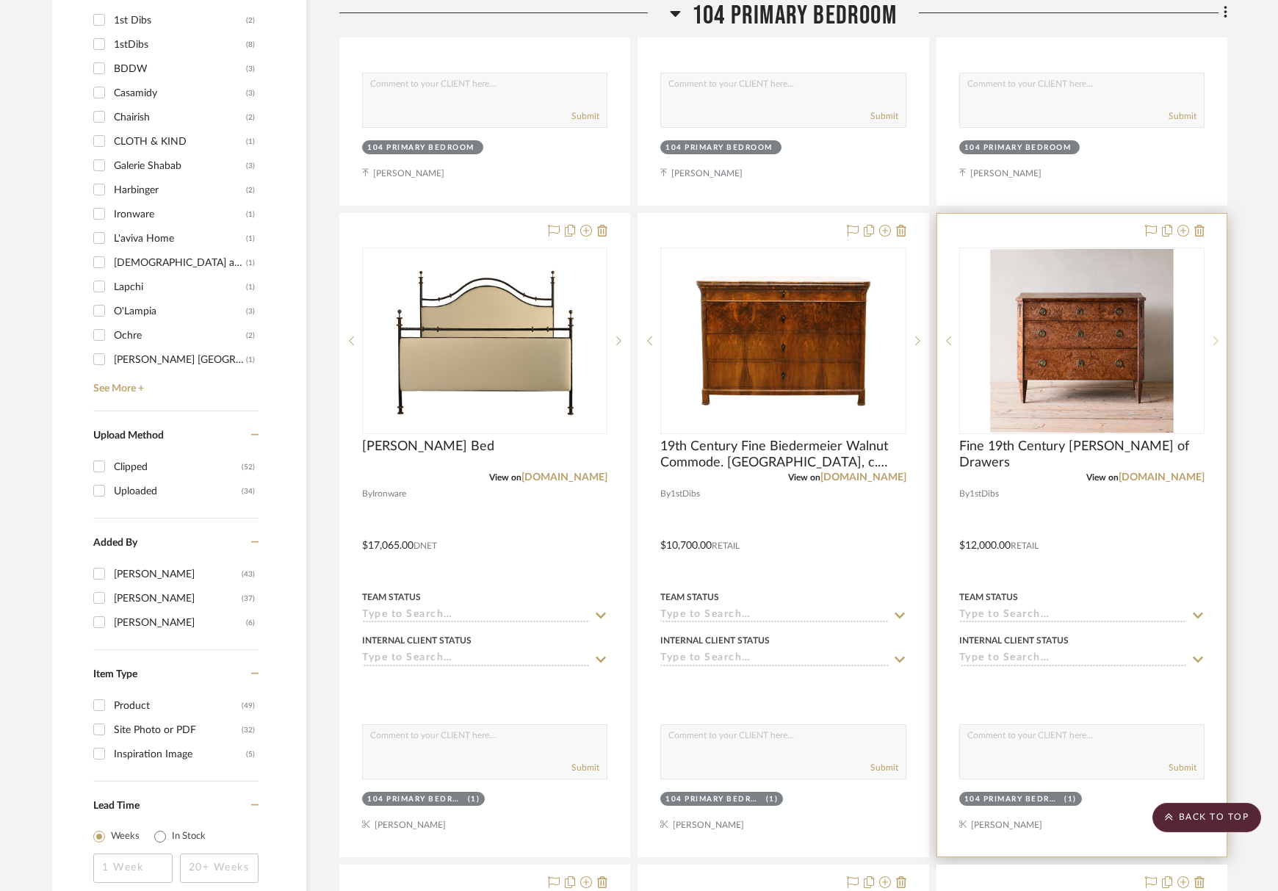
click at [1212, 341] on sr-next-btn at bounding box center [1215, 341] width 22 height 10
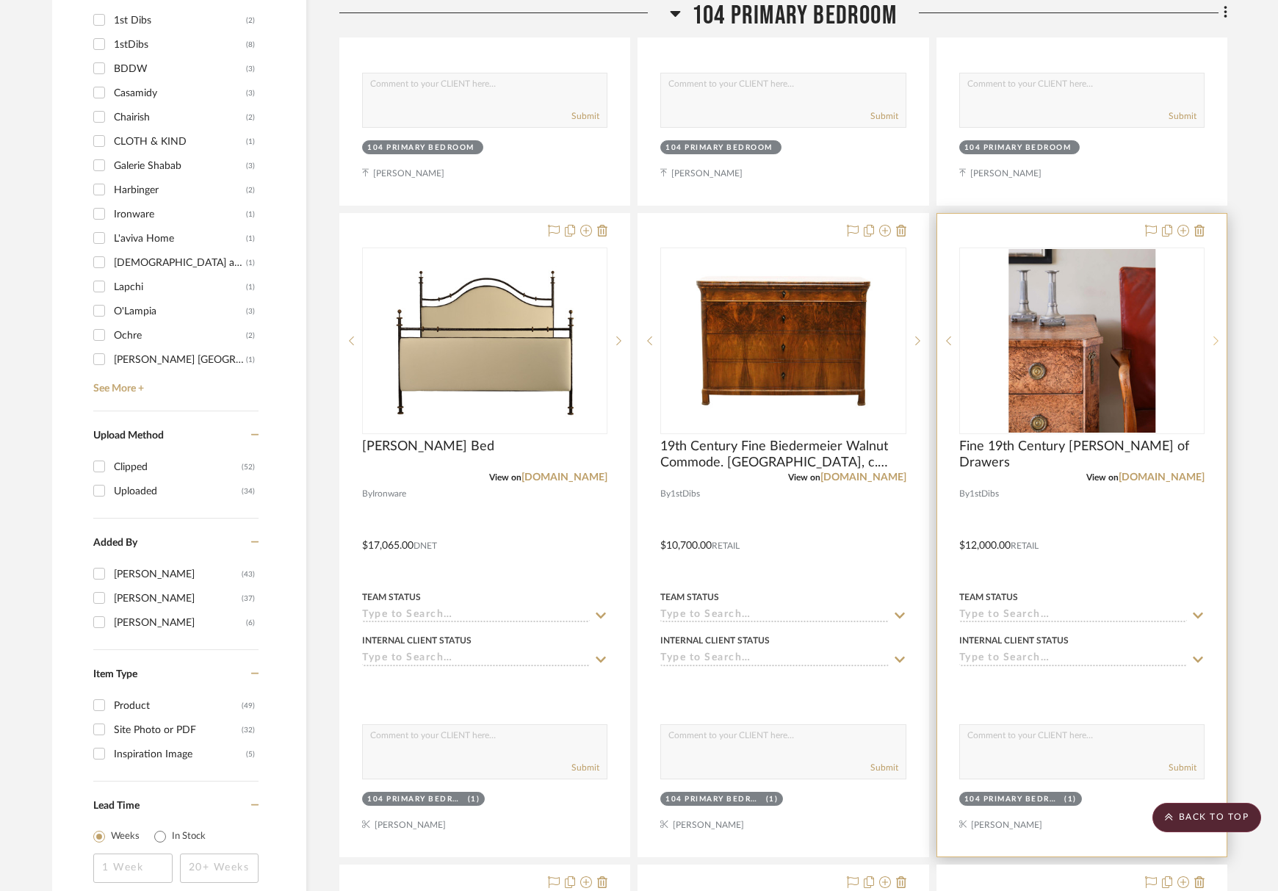
click at [1212, 341] on sr-next-btn at bounding box center [1215, 341] width 22 height 10
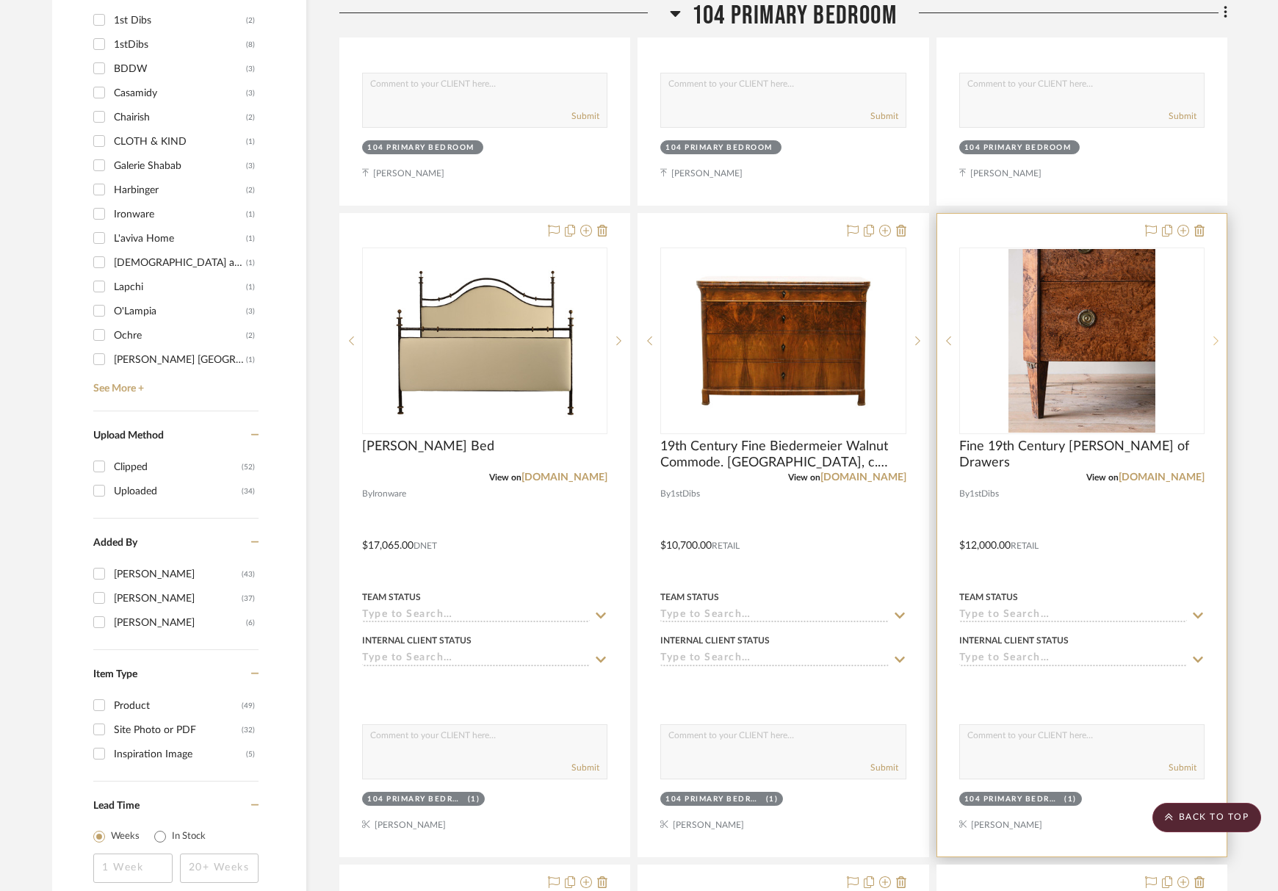
click at [1212, 341] on sr-next-btn at bounding box center [1215, 341] width 22 height 10
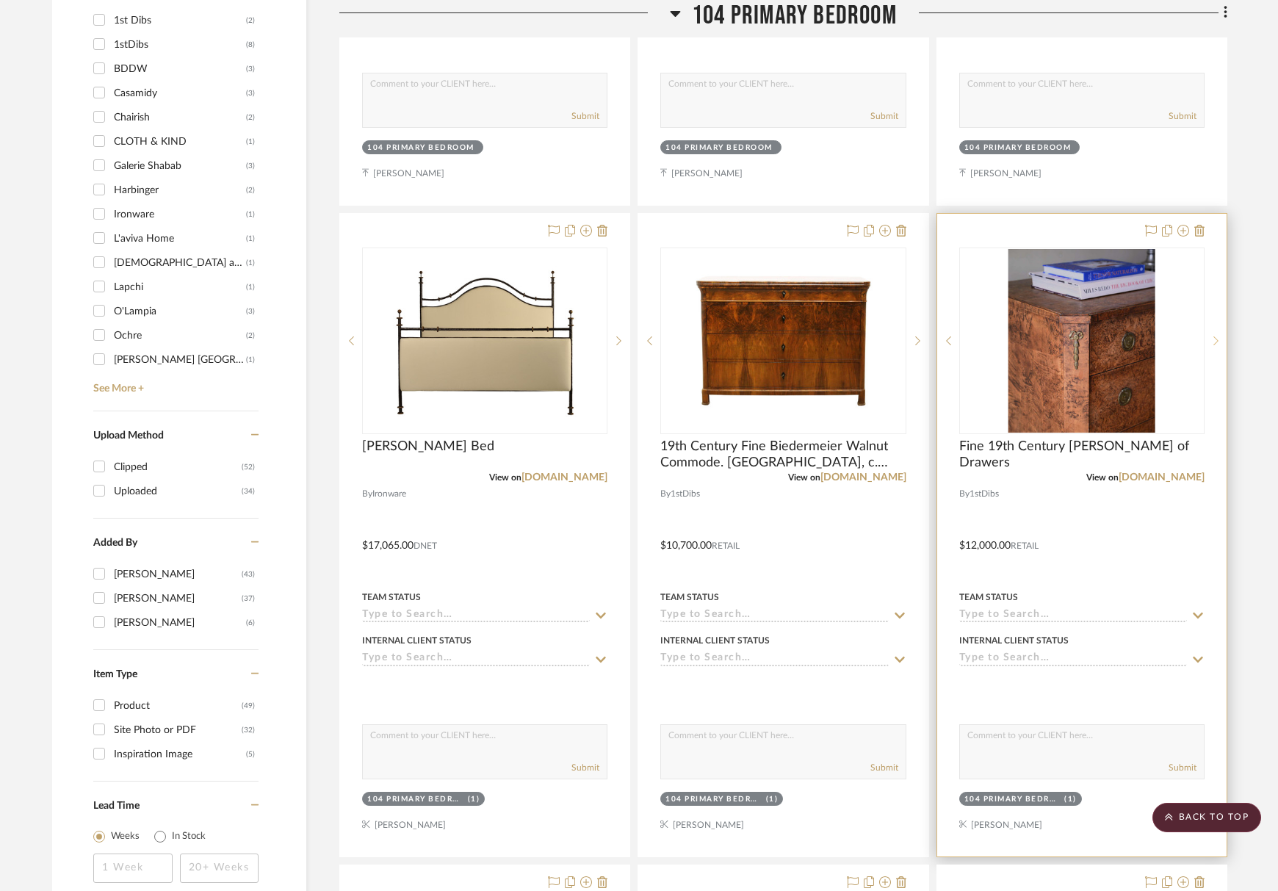
click at [1212, 341] on sr-next-btn at bounding box center [1215, 341] width 22 height 10
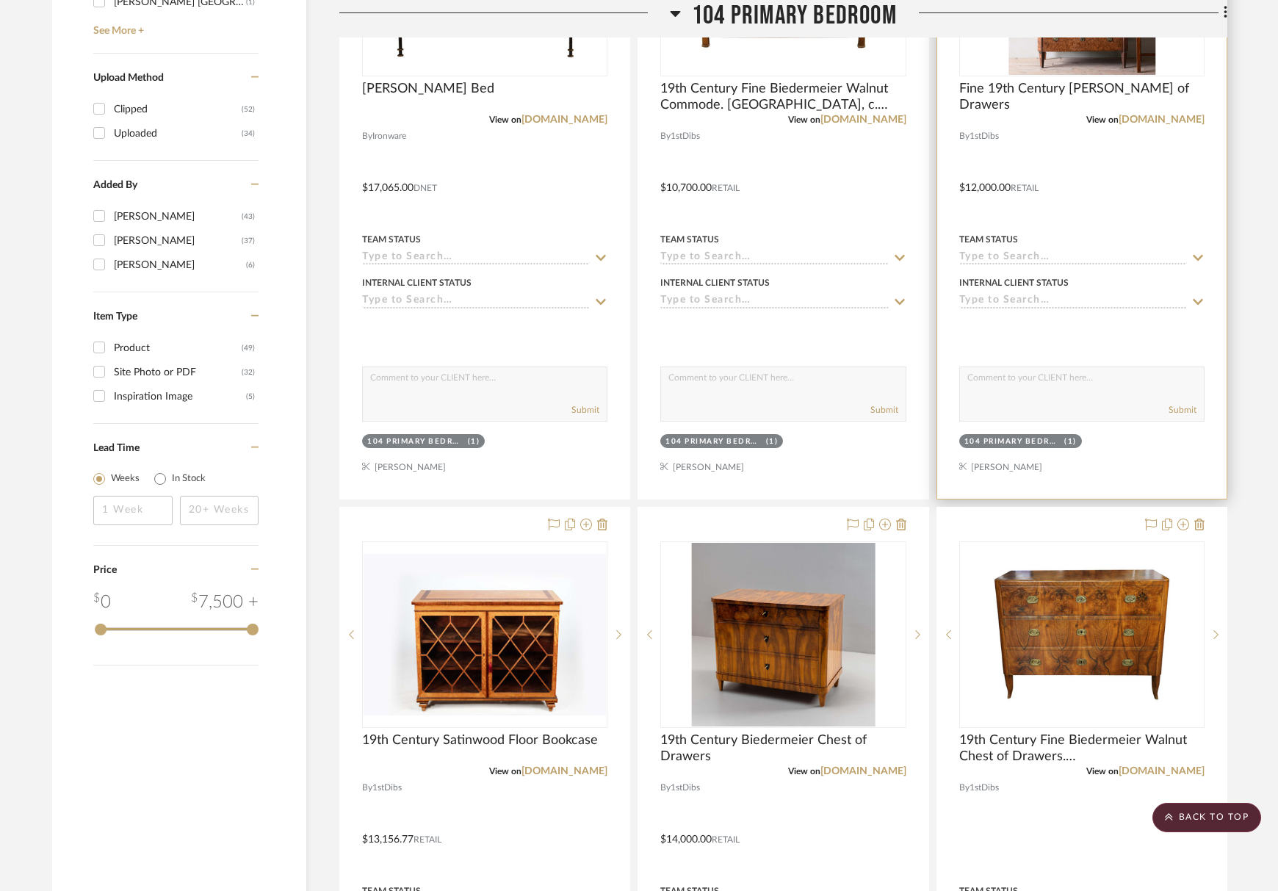
scroll to position [1542, 0]
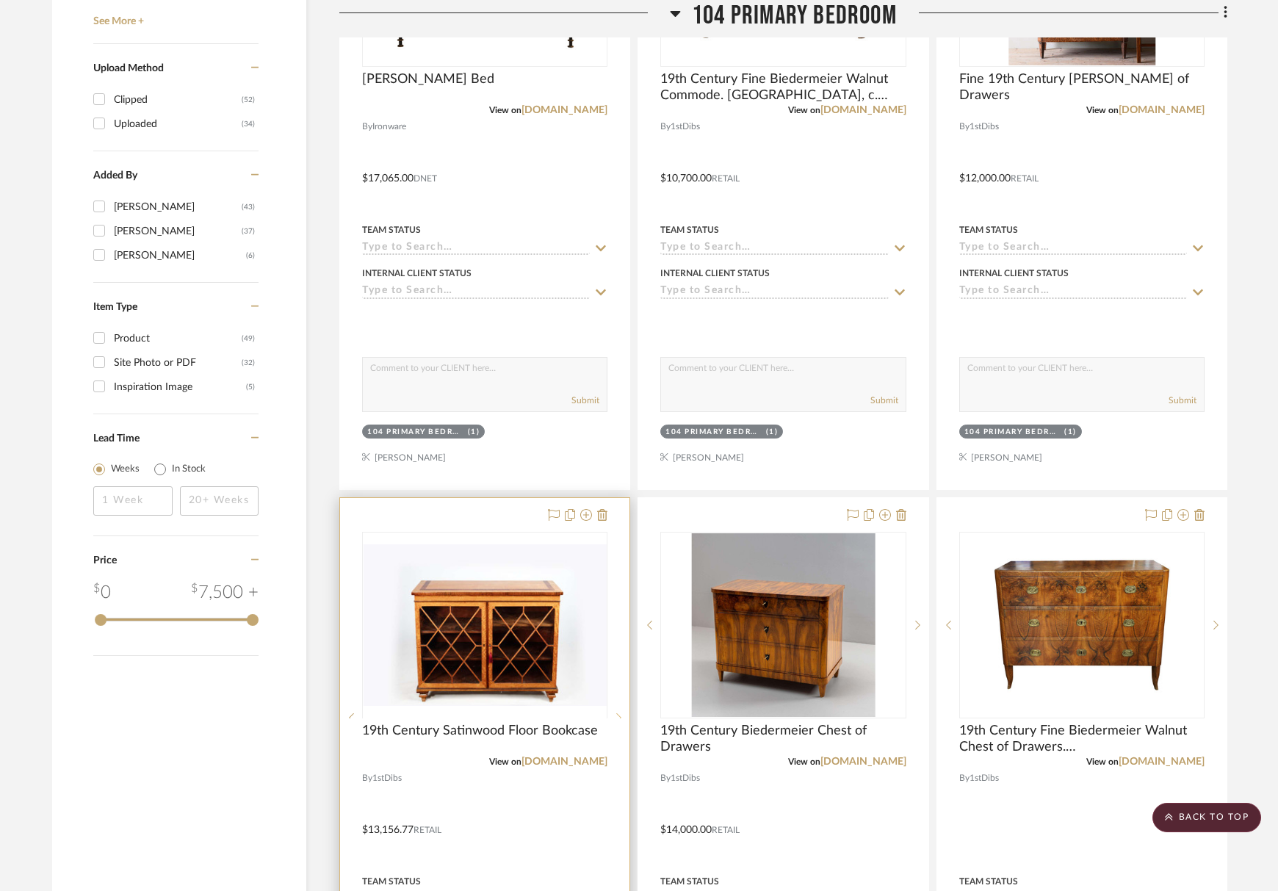
click at [616, 712] on icon at bounding box center [618, 717] width 5 height 10
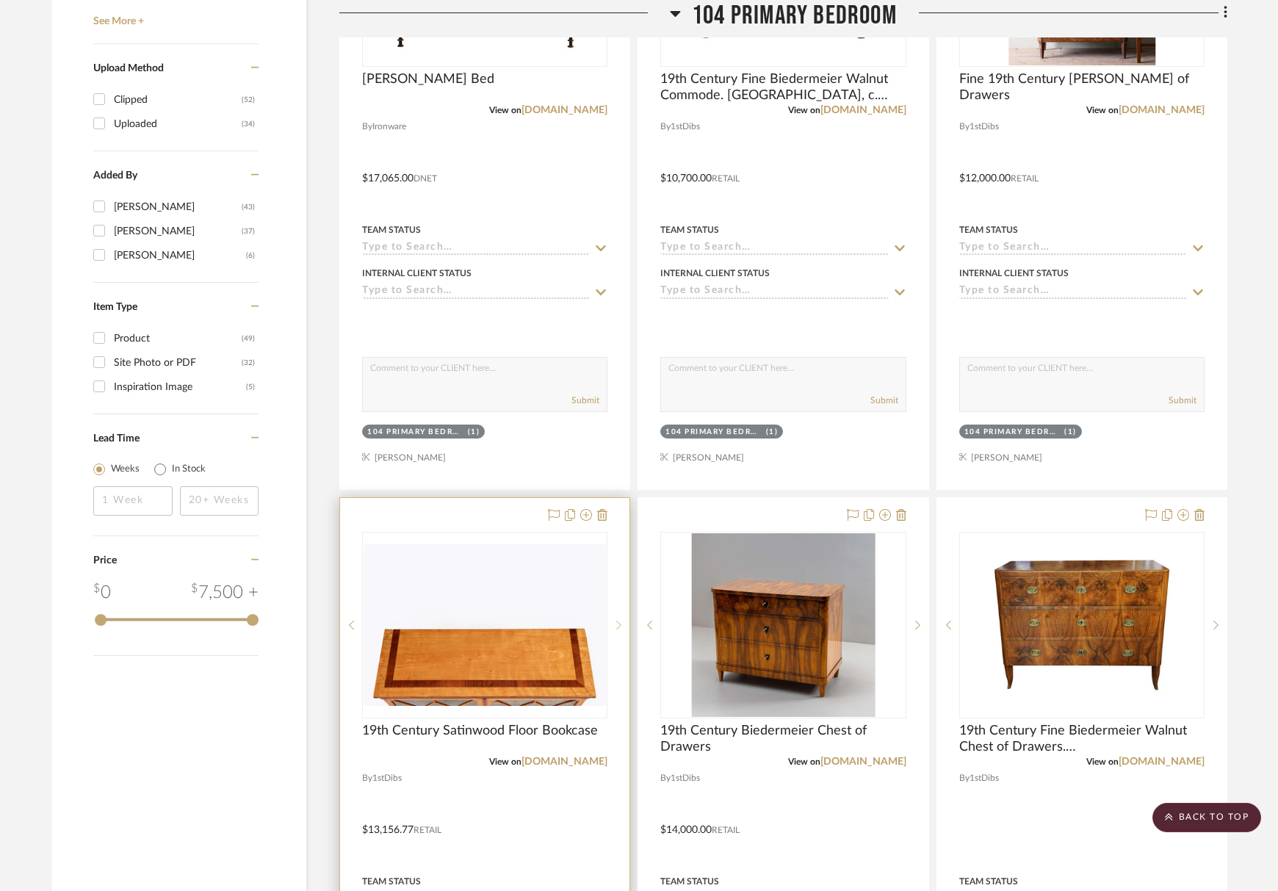
click at [616, 621] on icon at bounding box center [618, 625] width 5 height 10
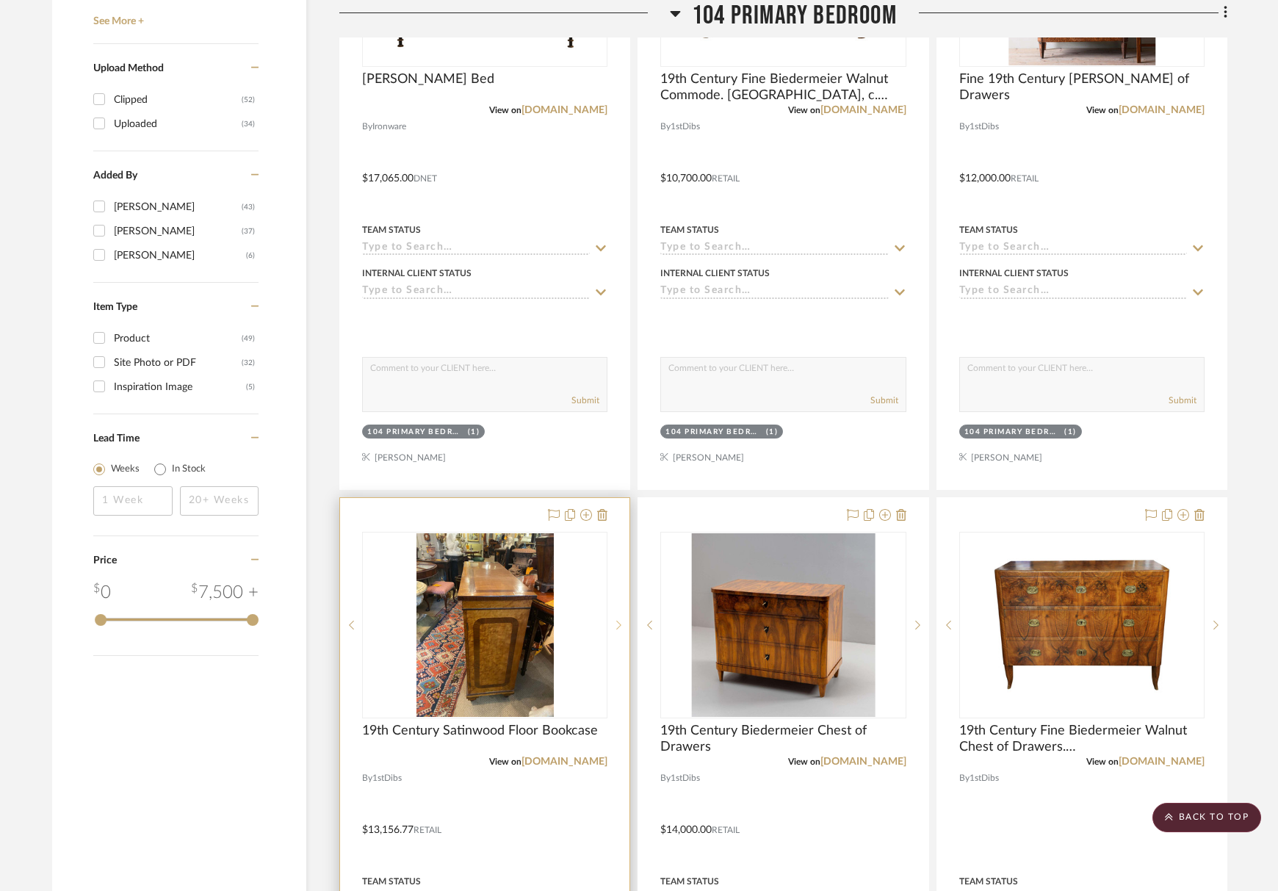
click at [616, 621] on icon at bounding box center [618, 625] width 5 height 10
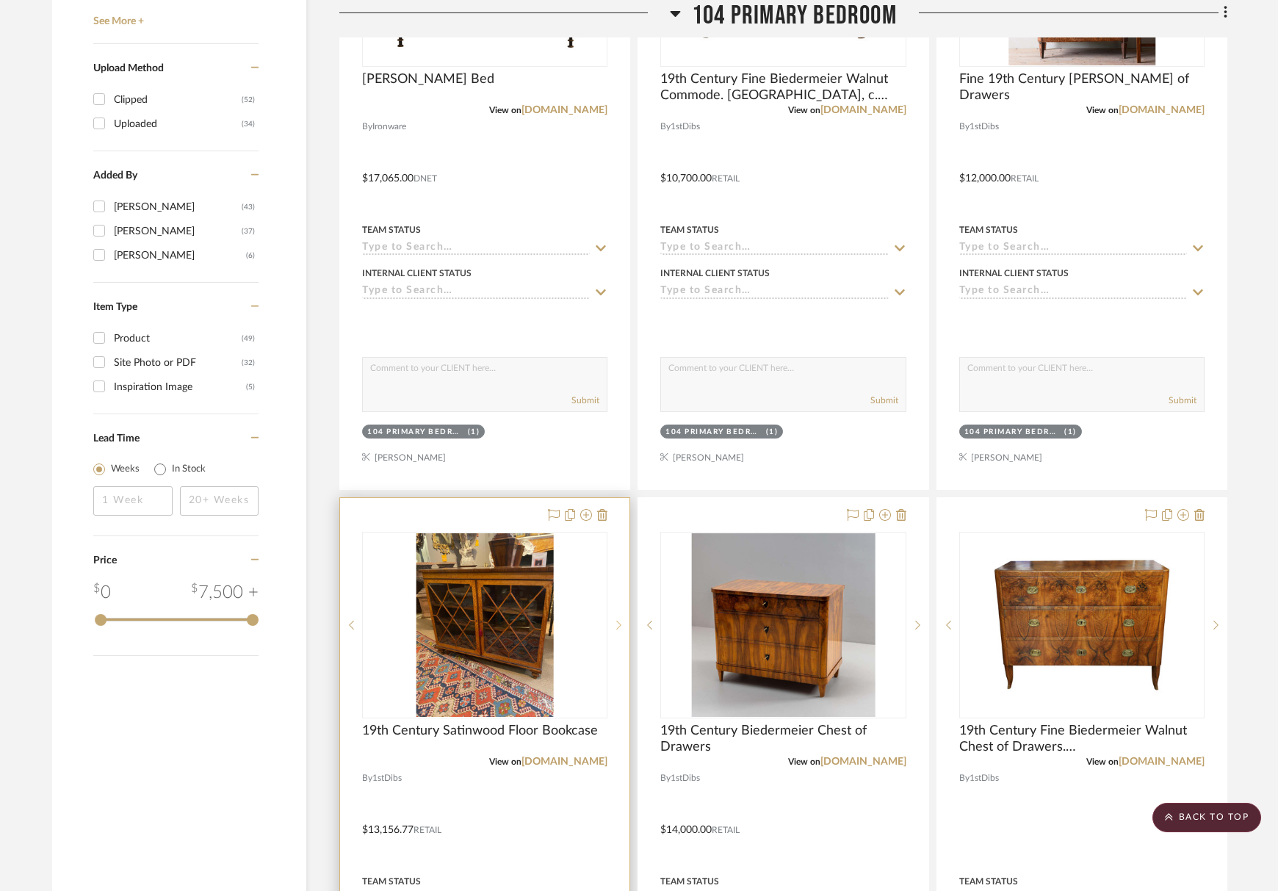
click at [616, 621] on icon at bounding box center [618, 625] width 5 height 10
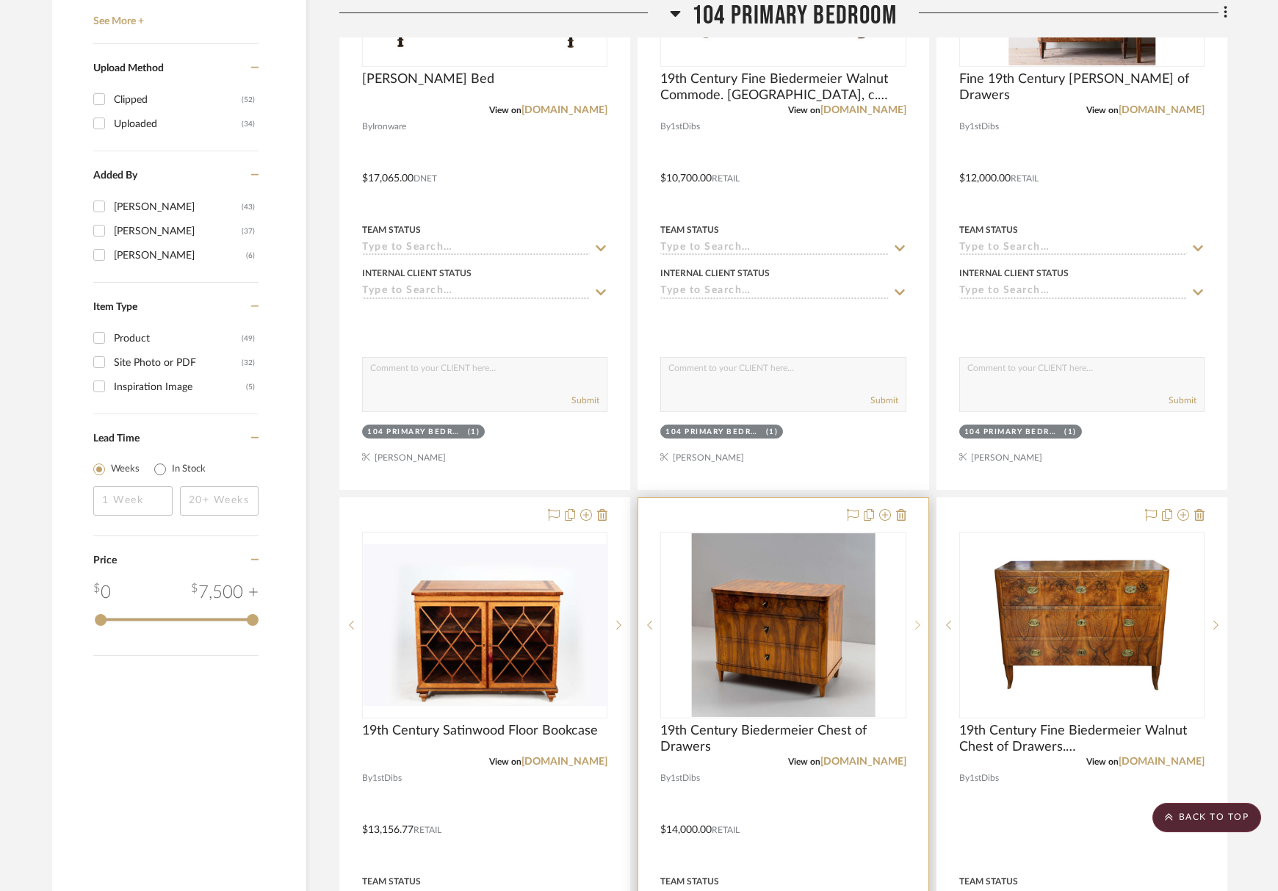
click at [920, 623] on sr-next-btn at bounding box center [917, 625] width 22 height 10
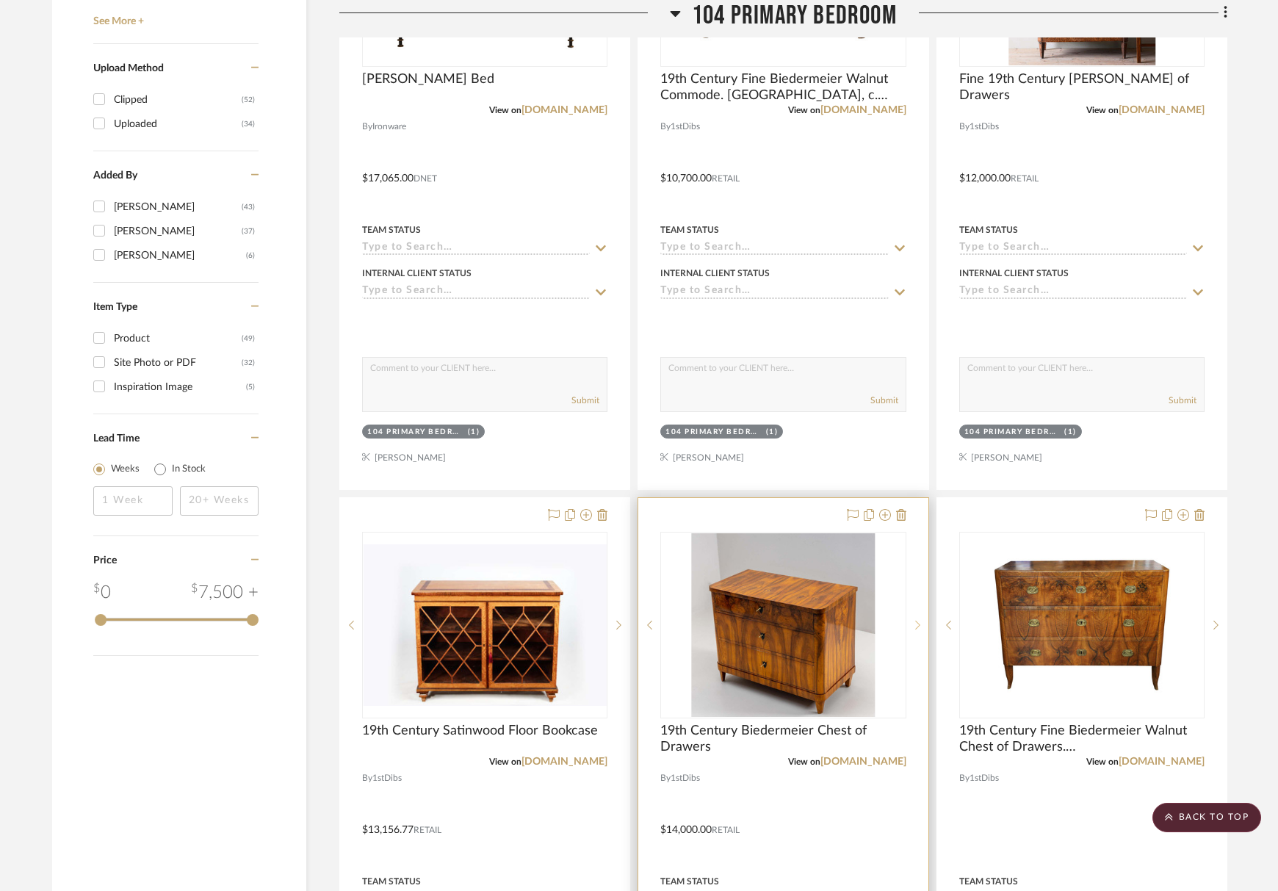
click at [920, 623] on sr-next-btn at bounding box center [917, 625] width 22 height 10
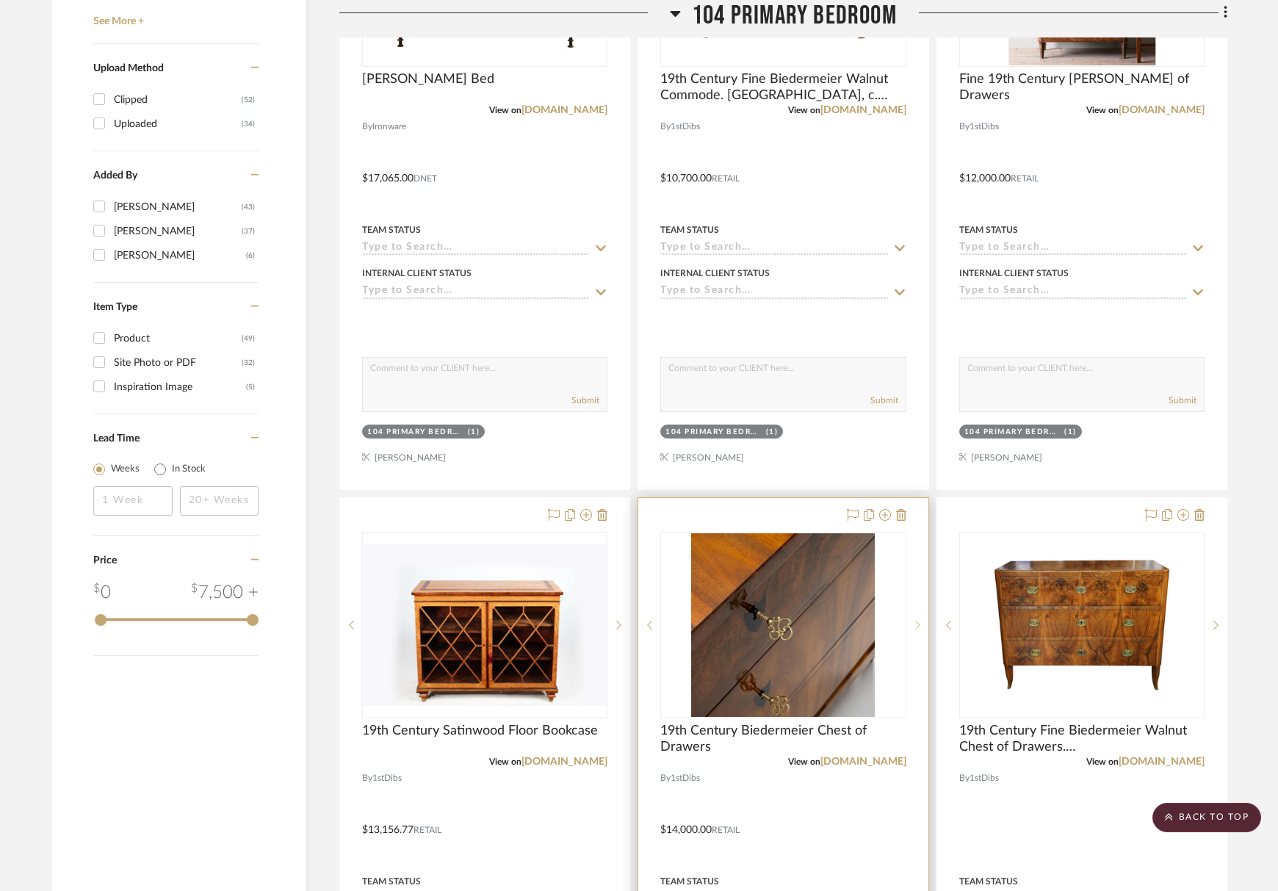
click at [920, 623] on sr-next-btn at bounding box center [917, 625] width 22 height 10
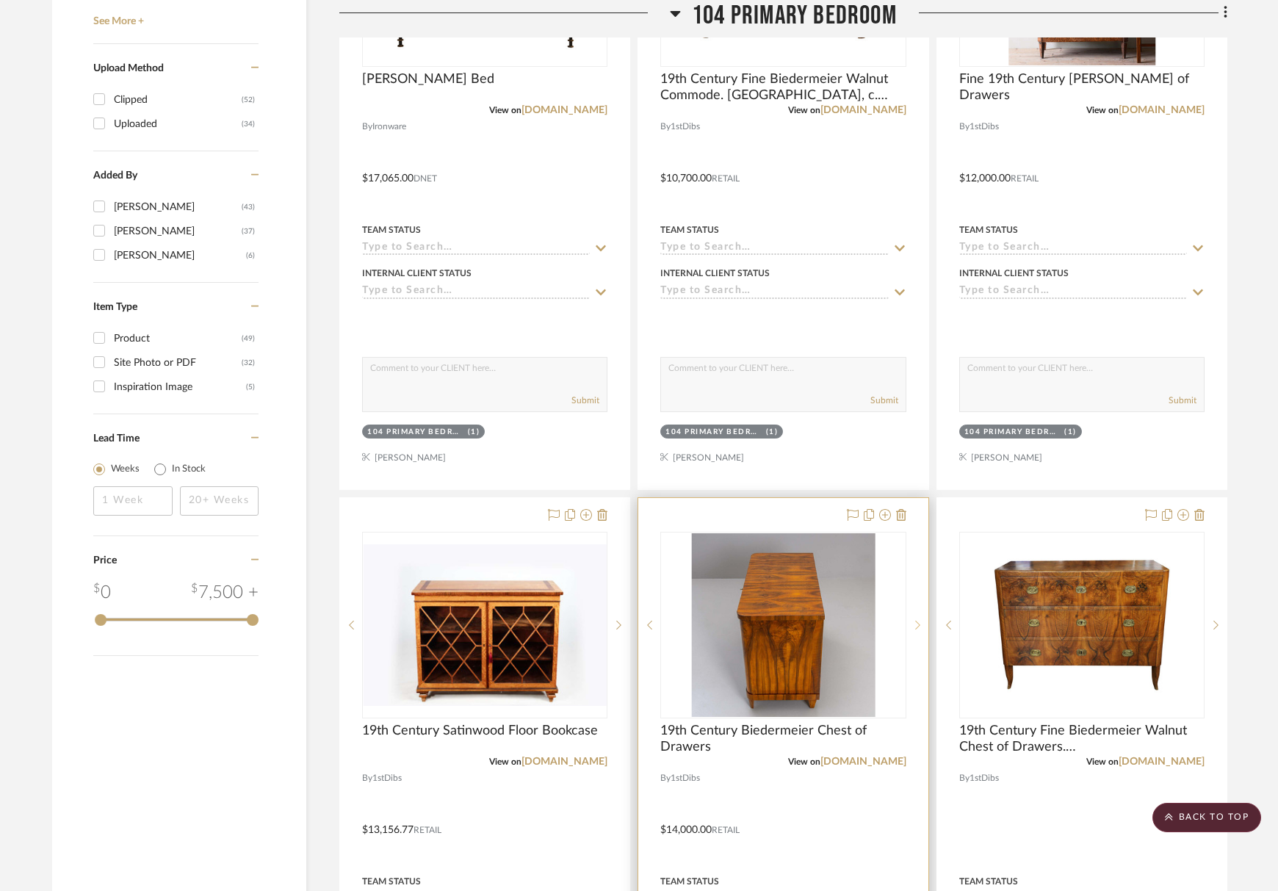
click at [919, 626] on icon at bounding box center [917, 625] width 5 height 10
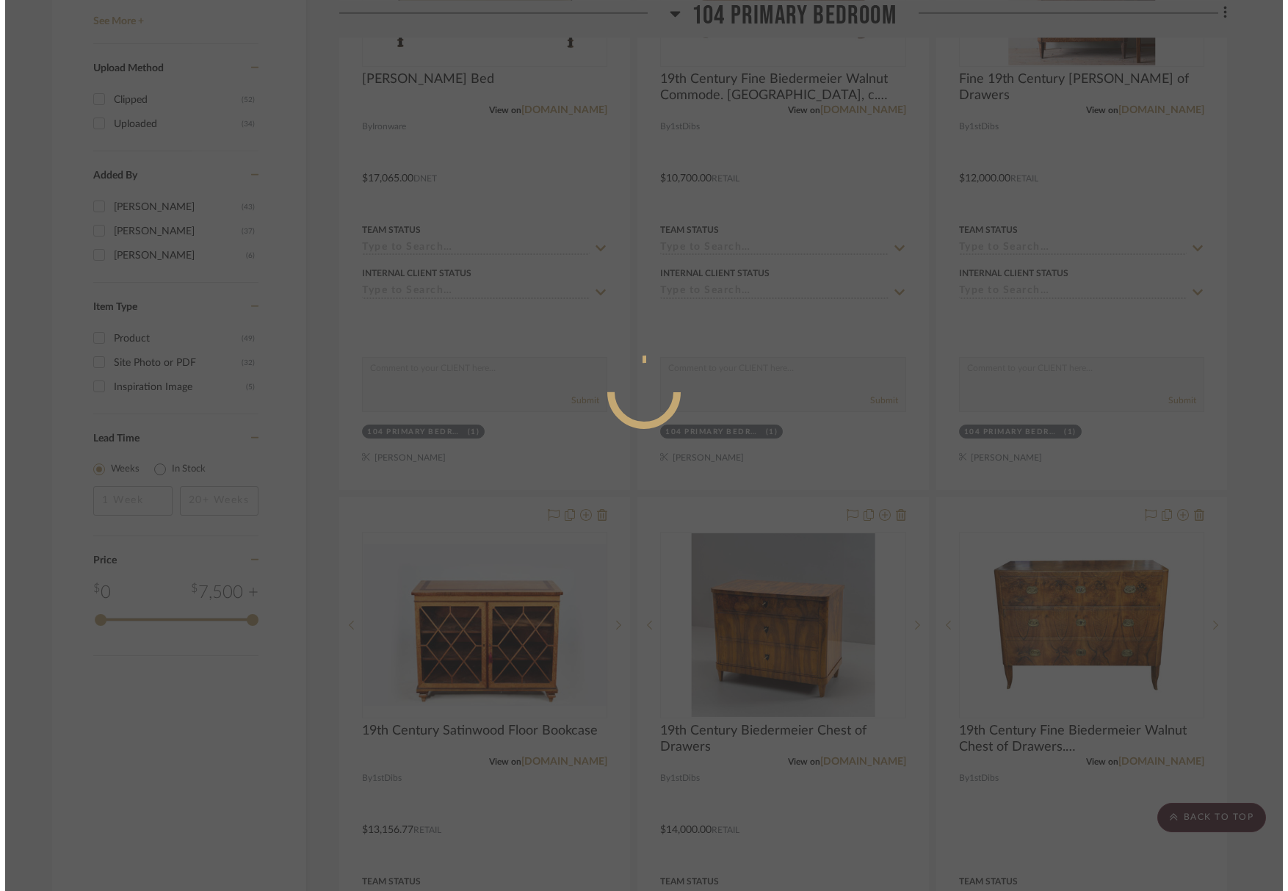
scroll to position [0, 0]
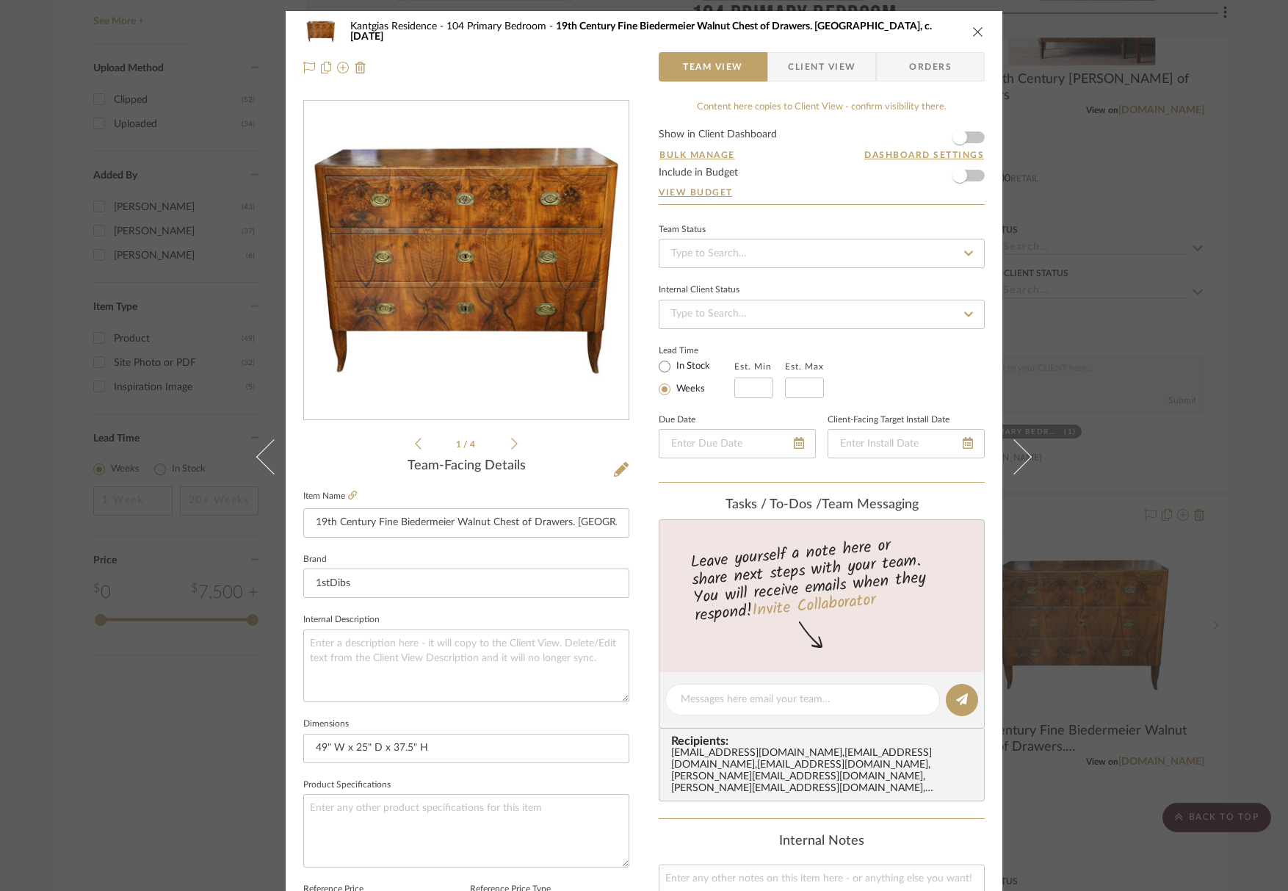
click at [515, 447] on div "1 / 4" at bounding box center [466, 276] width 326 height 352
click at [511, 443] on icon at bounding box center [514, 443] width 7 height 13
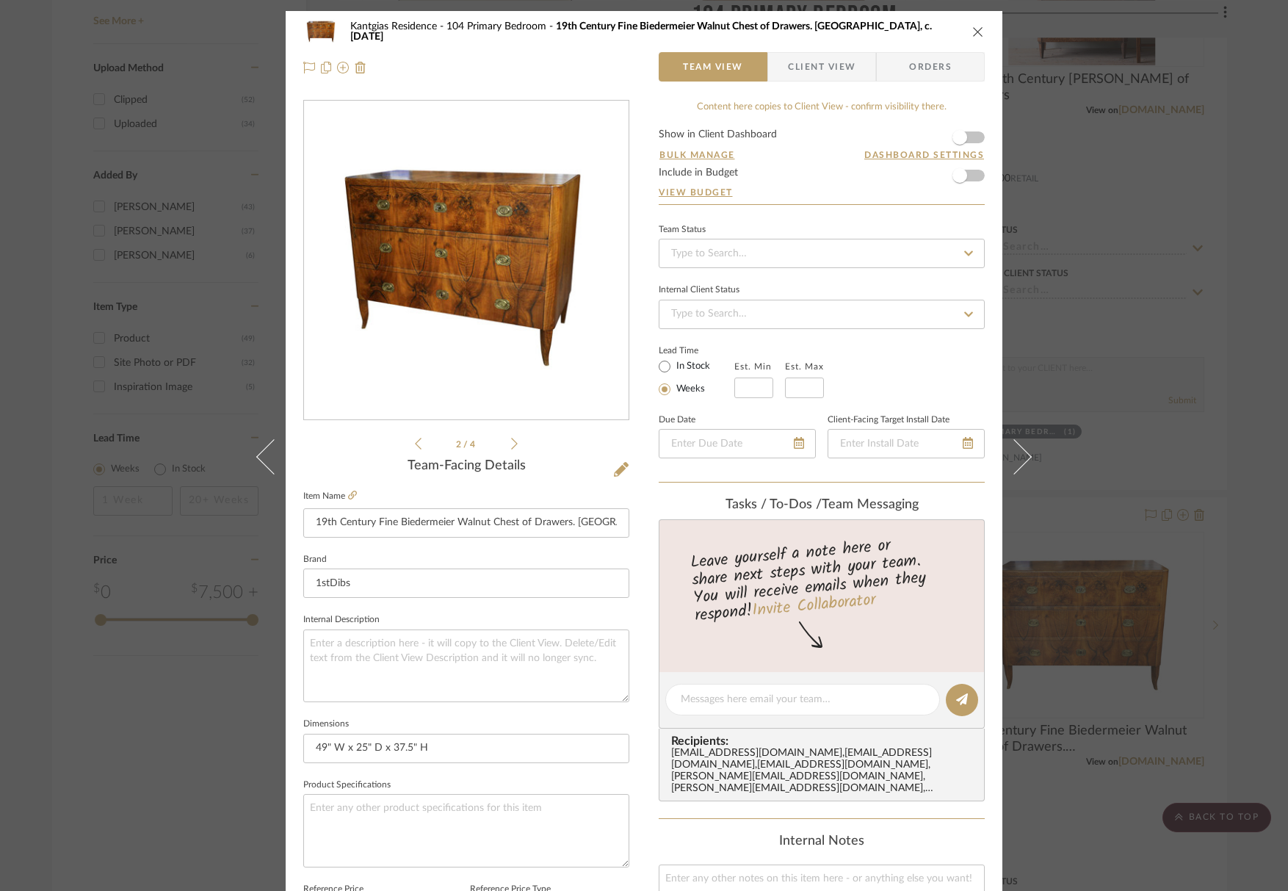
click at [511, 443] on icon at bounding box center [514, 443] width 7 height 13
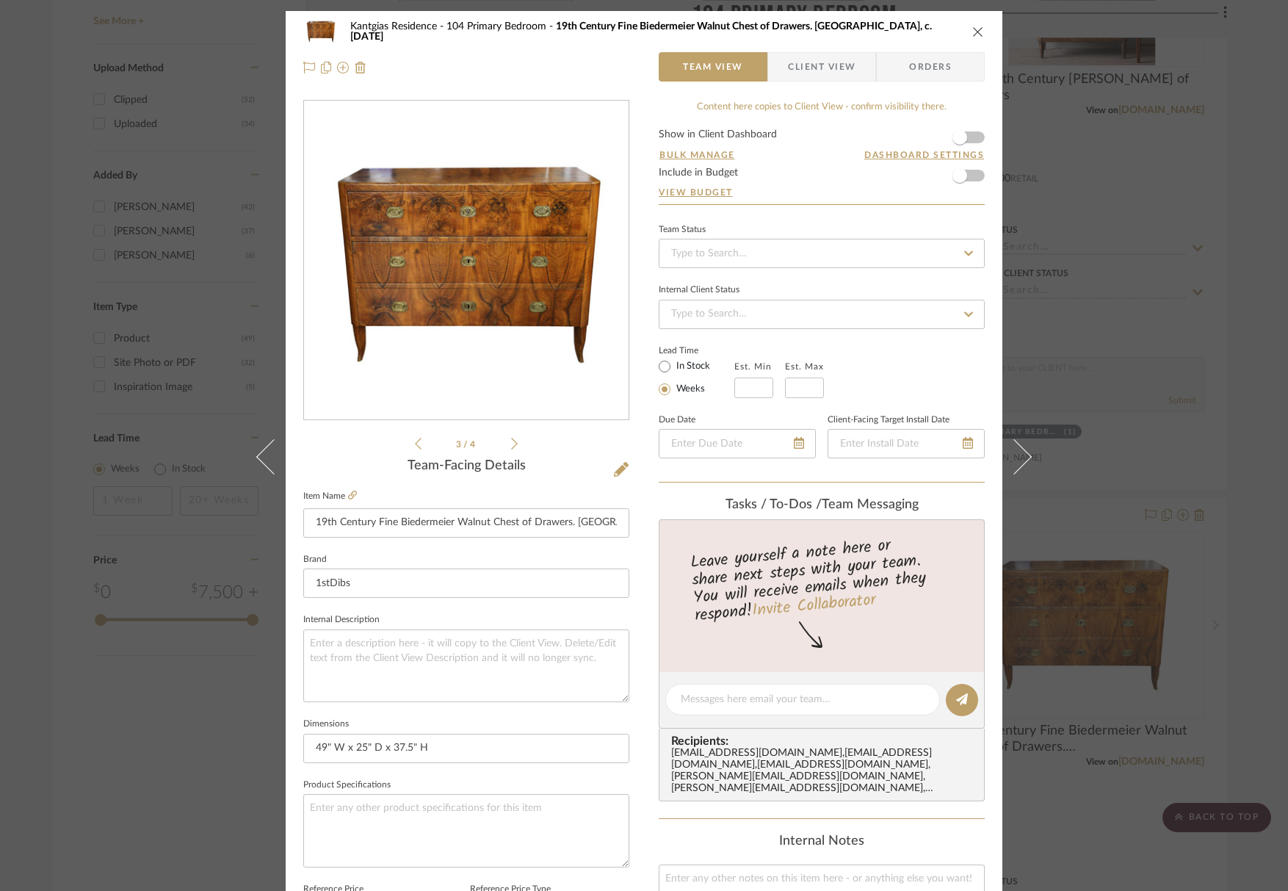
click at [972, 32] on icon "close" at bounding box center [978, 32] width 12 height 12
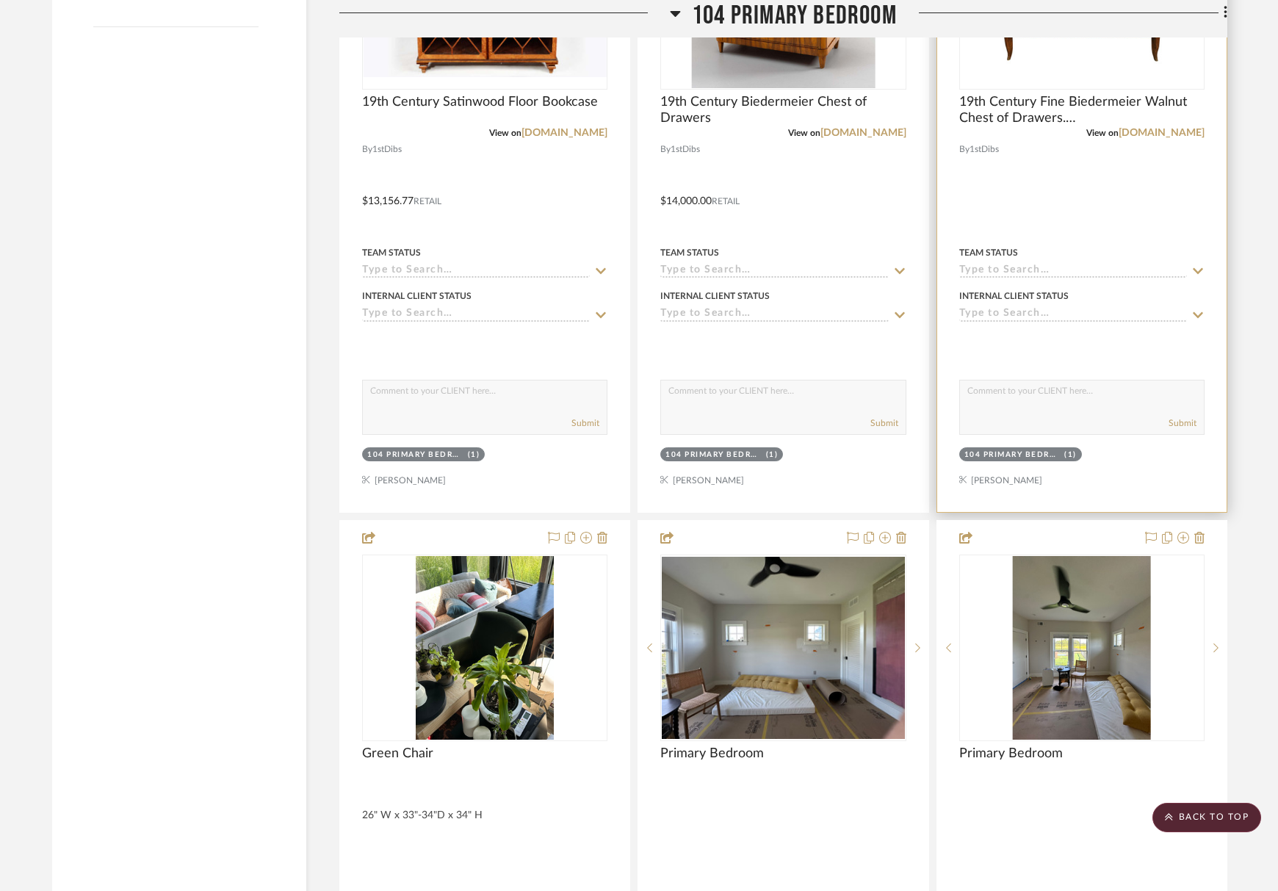
scroll to position [2129, 0]
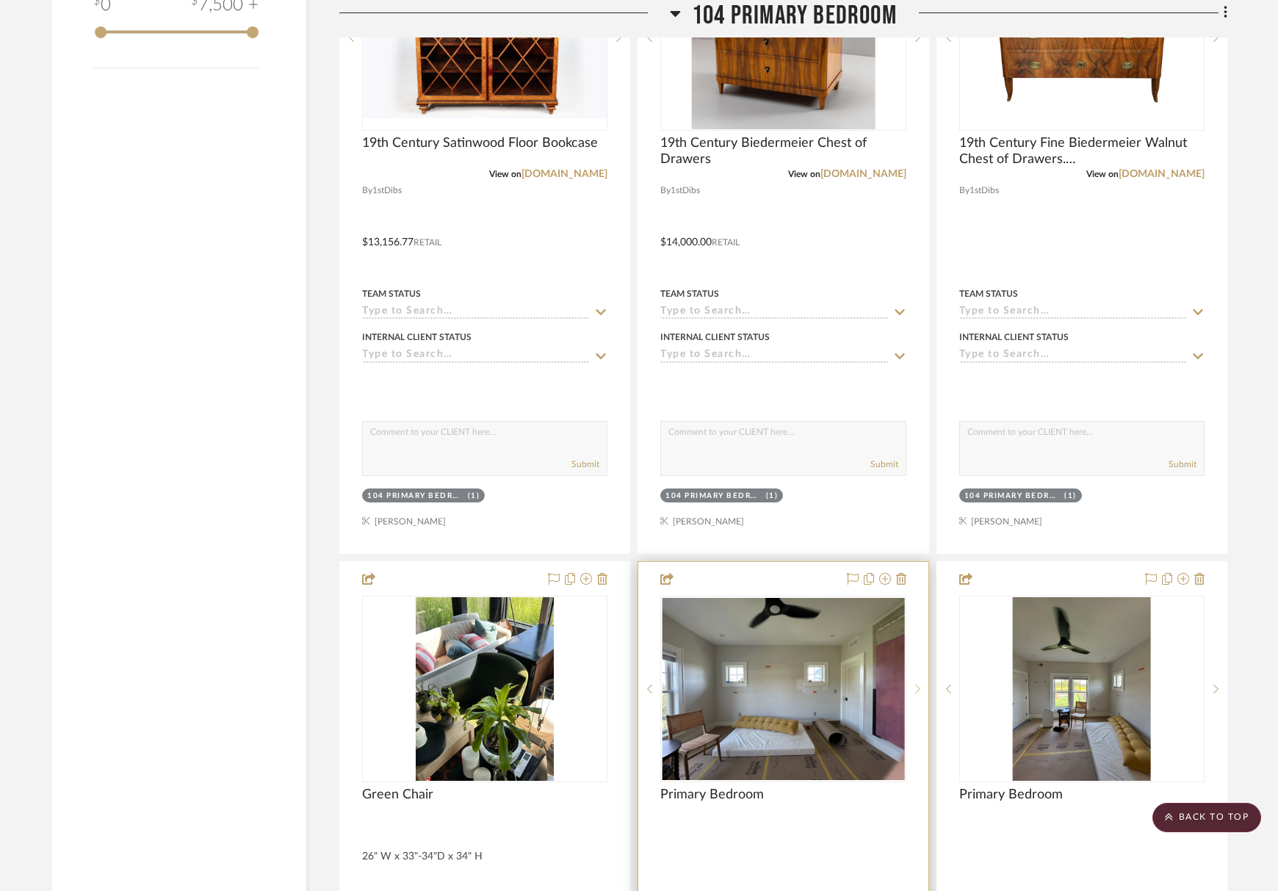
click at [919, 692] on icon at bounding box center [917, 689] width 5 height 10
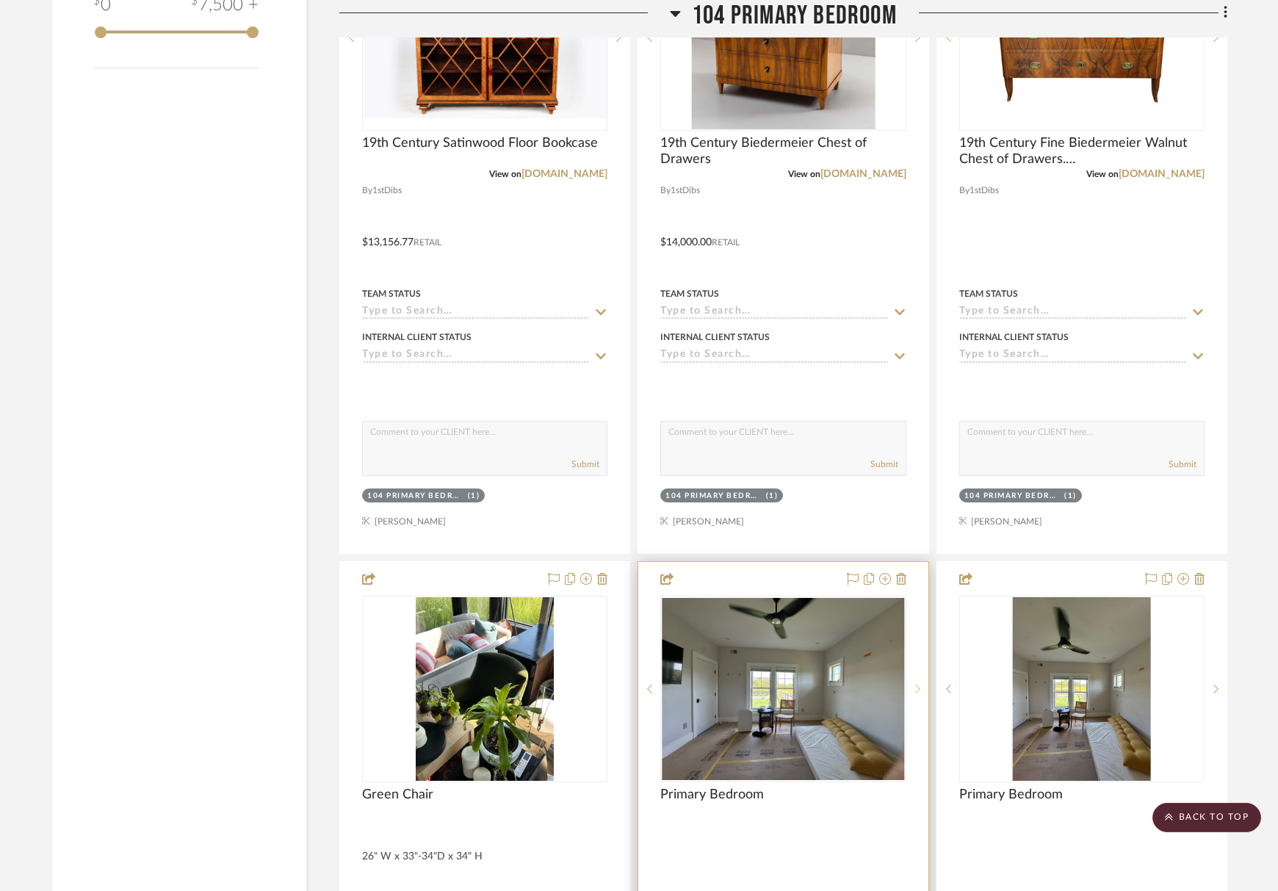
click at [919, 692] on icon at bounding box center [917, 689] width 5 height 10
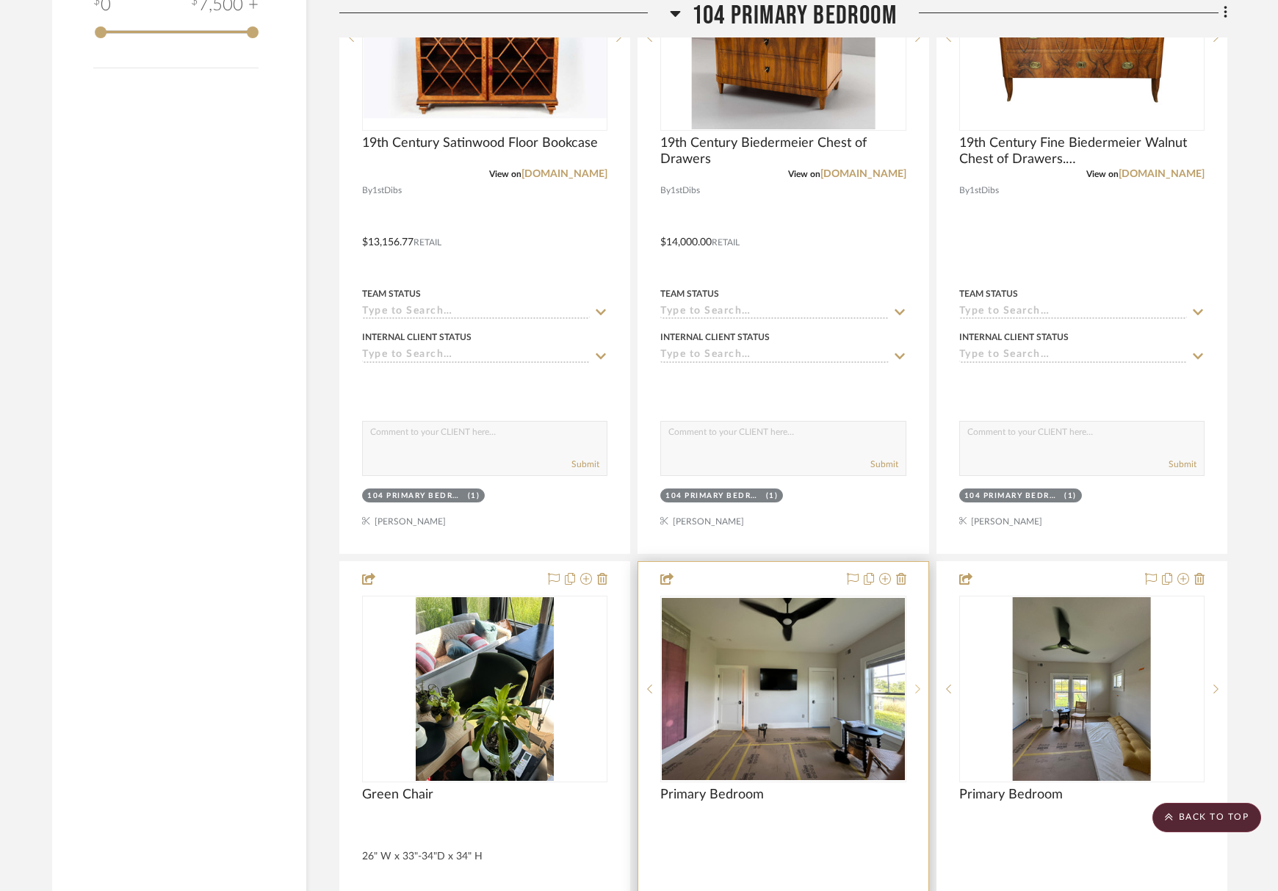
click at [919, 692] on icon at bounding box center [917, 689] width 5 height 10
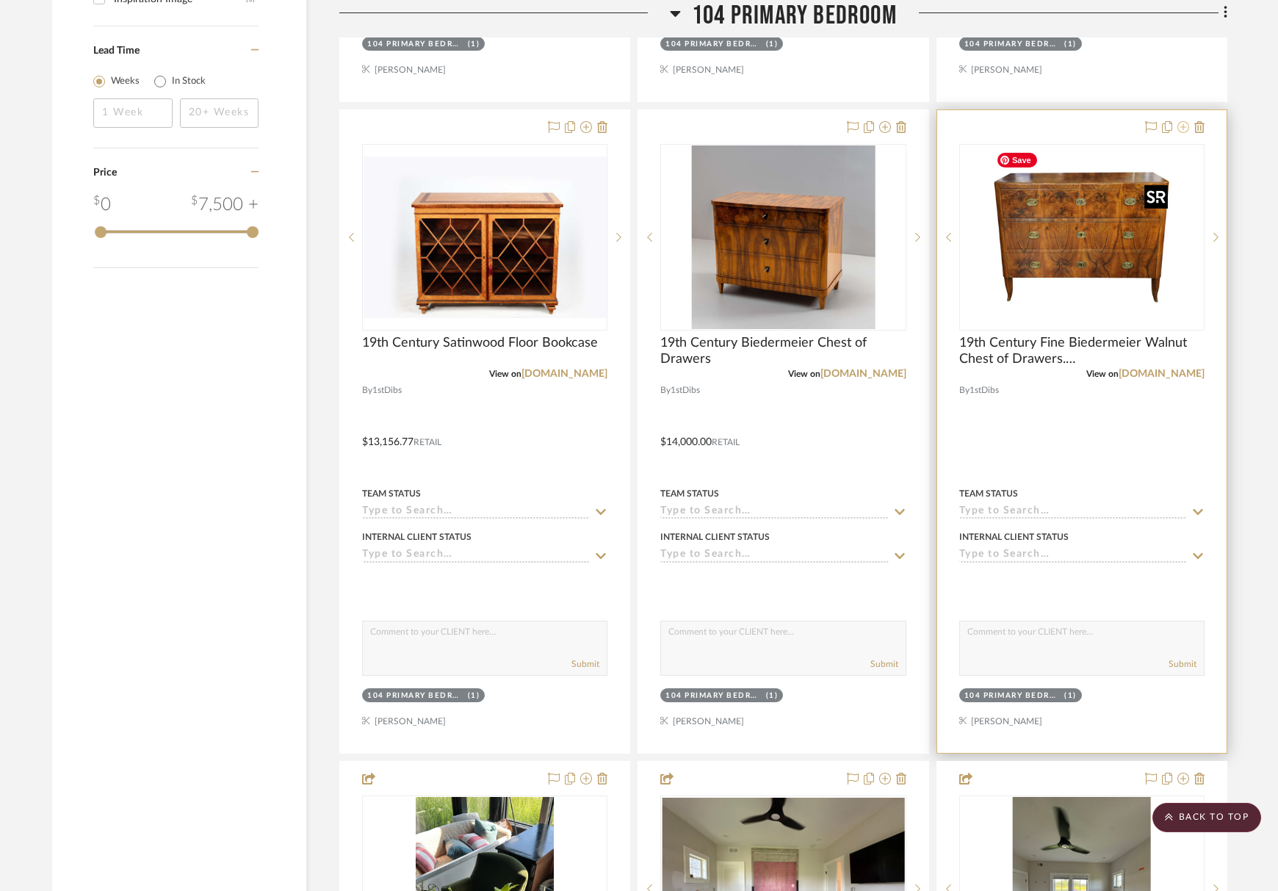
scroll to position [1909, 0]
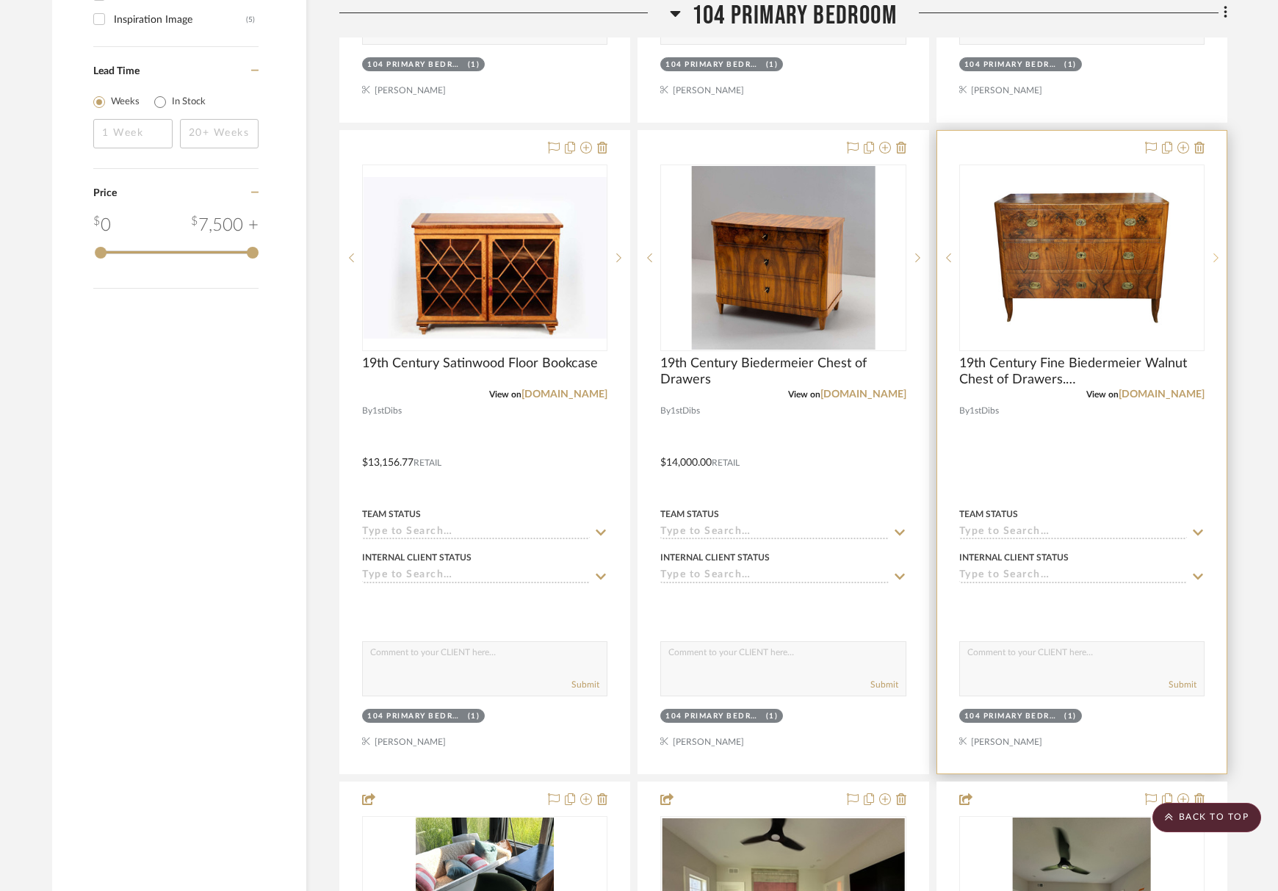
click at [1215, 258] on icon at bounding box center [1215, 258] width 5 height 10
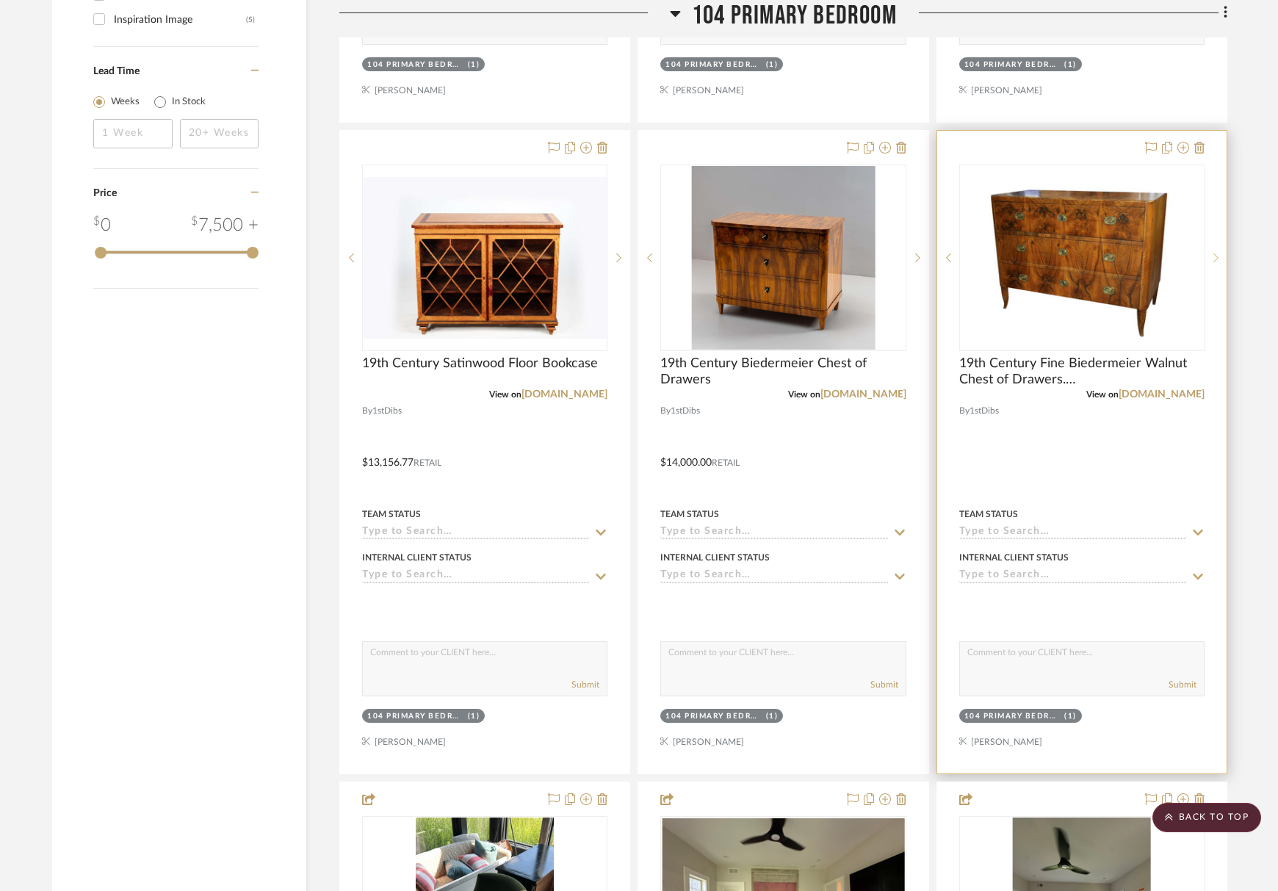
click at [1215, 258] on icon at bounding box center [1215, 258] width 5 height 10
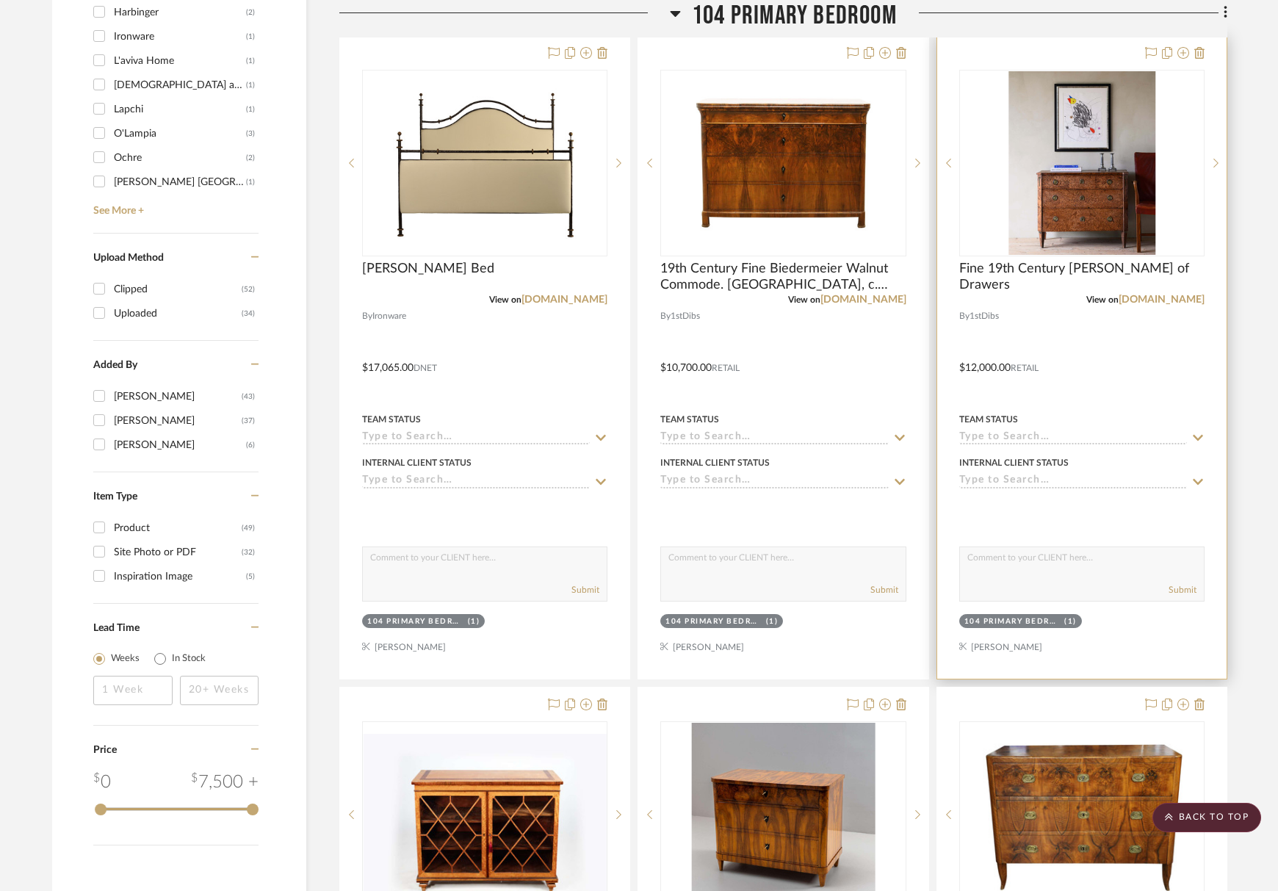
scroll to position [1248, 0]
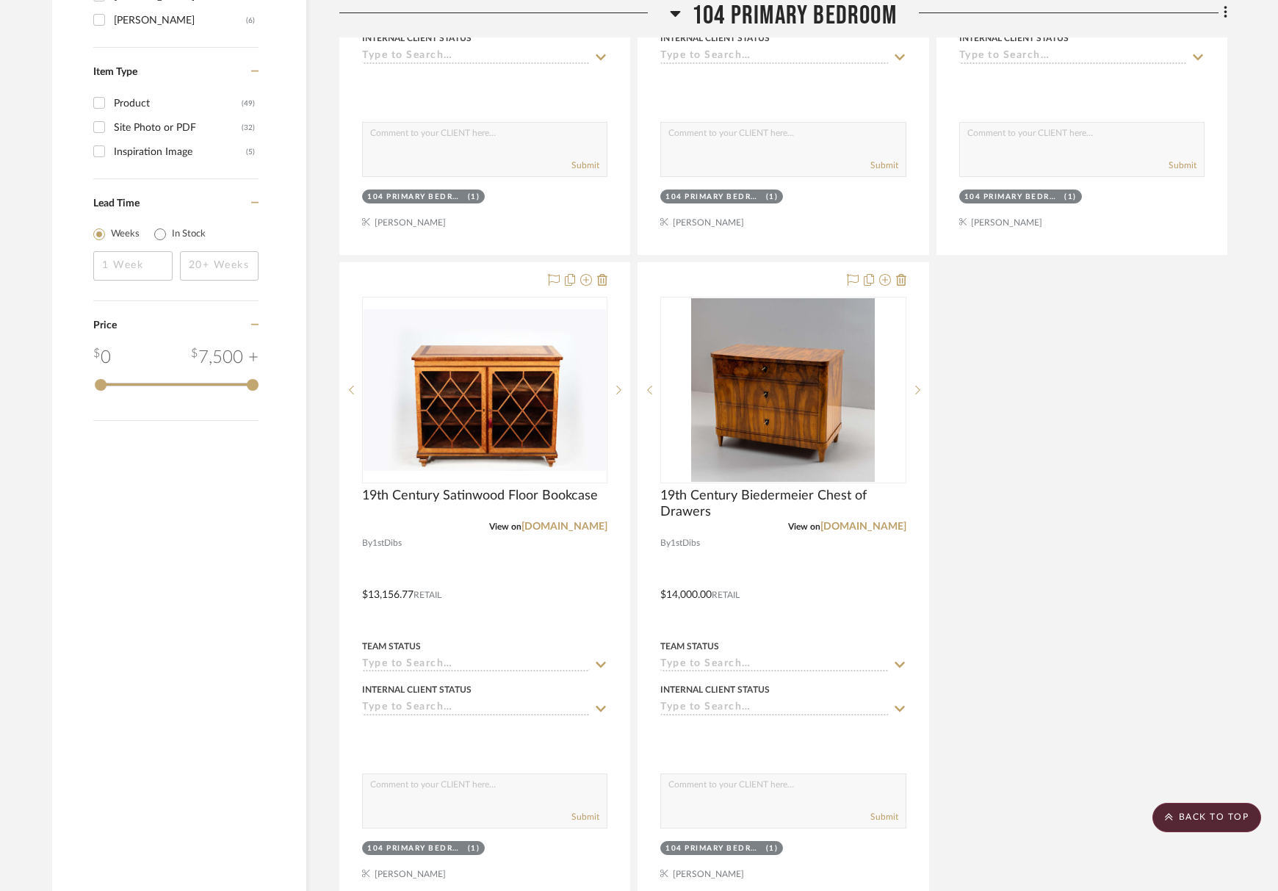
scroll to position [1909, 0]
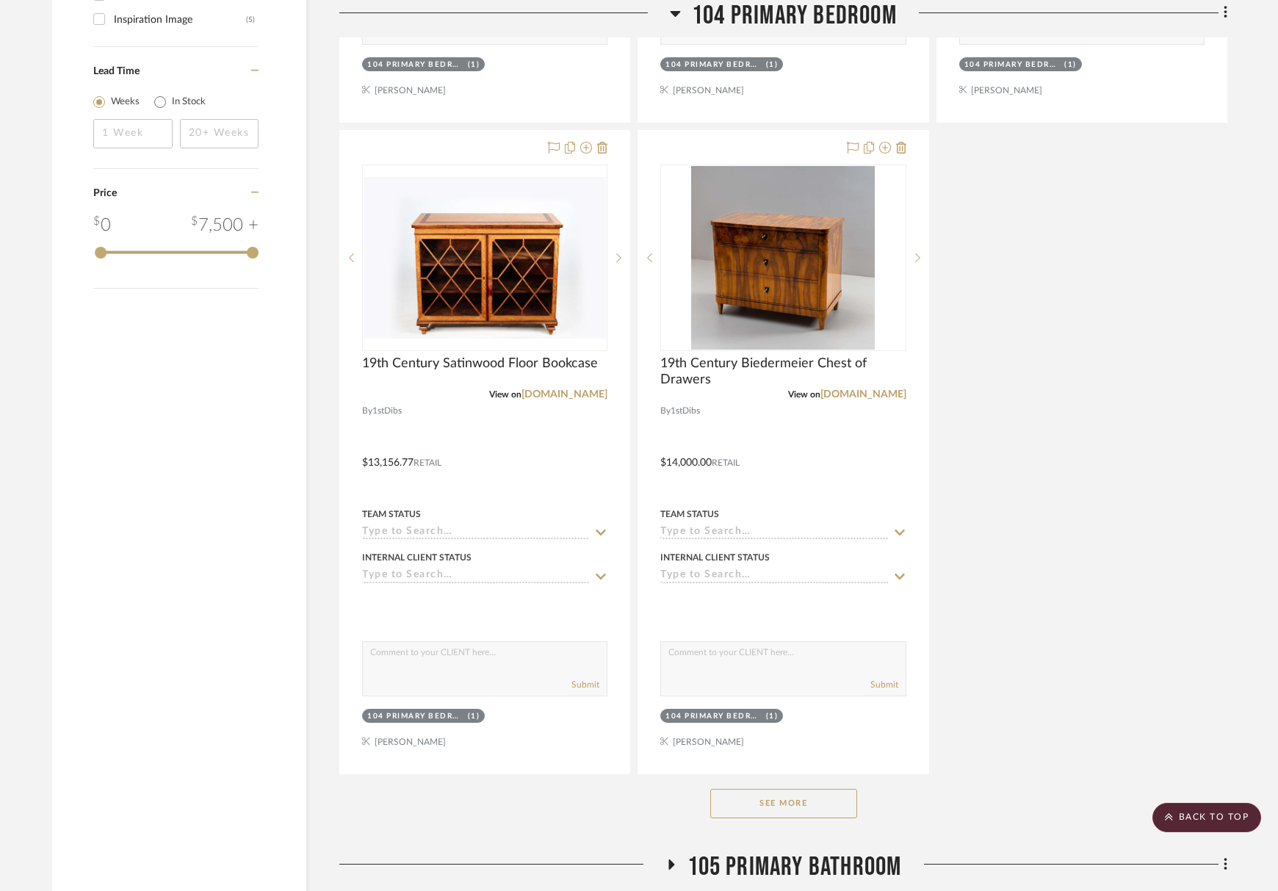
click at [846, 804] on button "See More" at bounding box center [783, 803] width 147 height 29
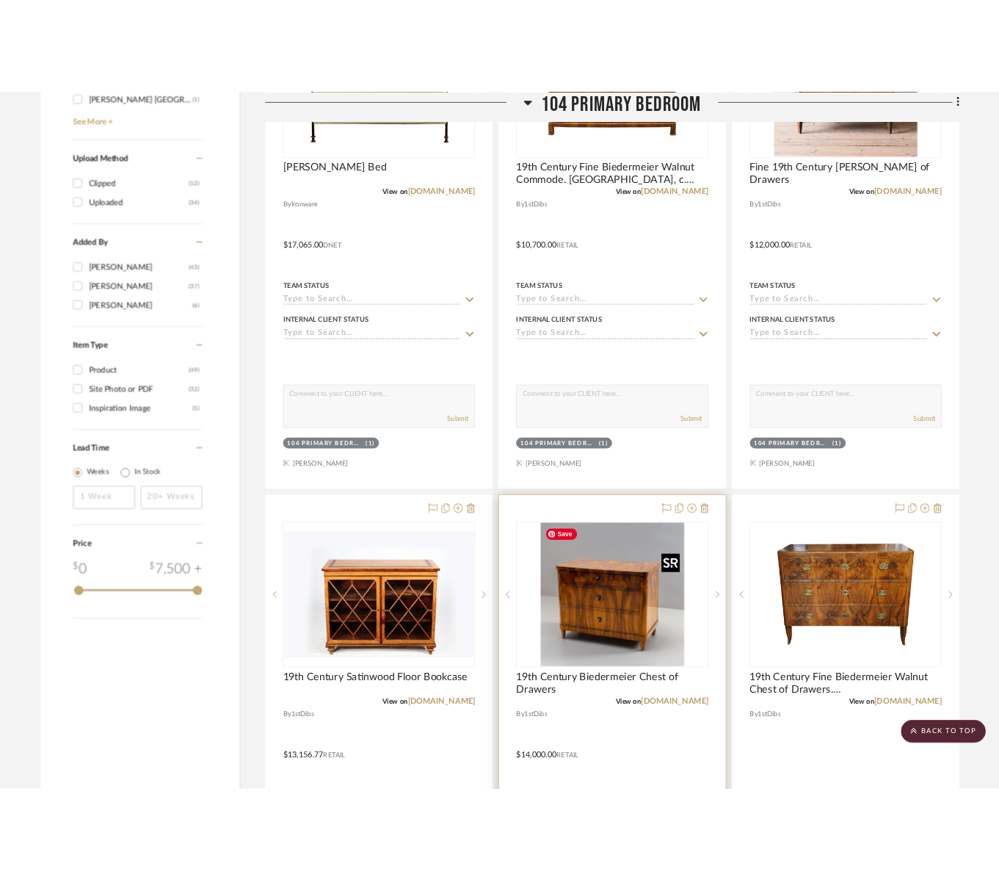
scroll to position [1322, 0]
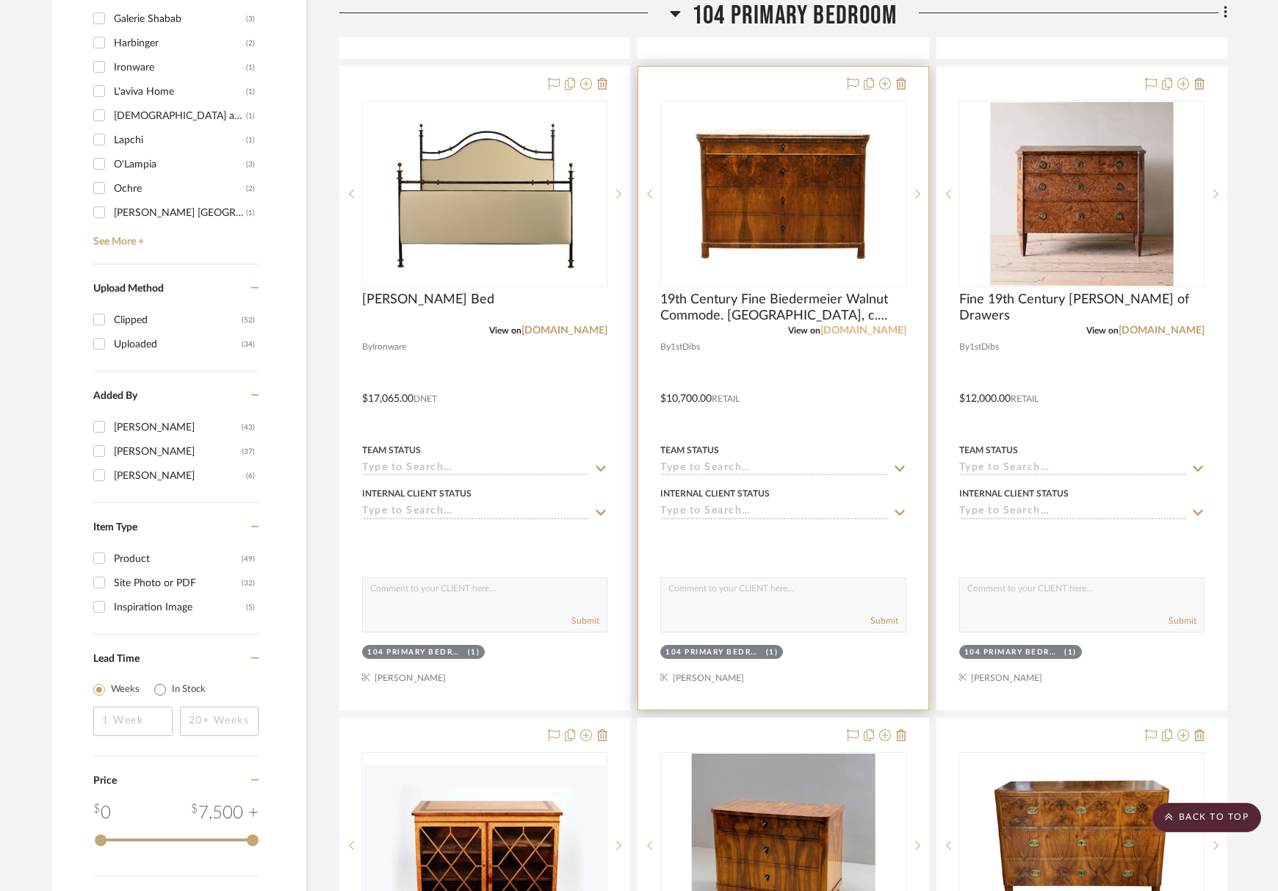
click at [883, 331] on link "[DOMAIN_NAME]" at bounding box center [863, 330] width 86 height 10
